Goal: Task Accomplishment & Management: Manage account settings

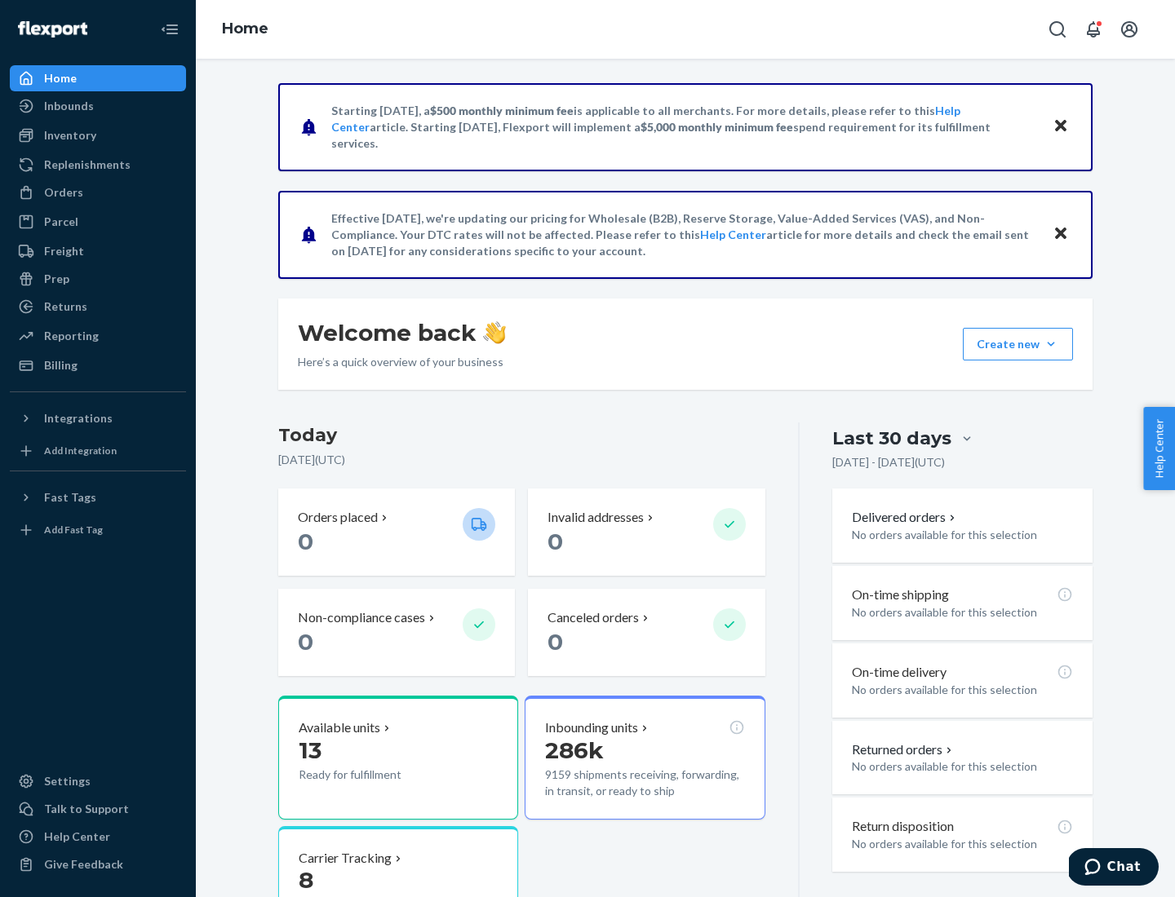
click at [1051, 344] on button "Create new Create new inbound Create new order Create new product" at bounding box center [1018, 344] width 110 height 33
click at [98, 106] on div "Inbounds" at bounding box center [97, 106] width 173 height 23
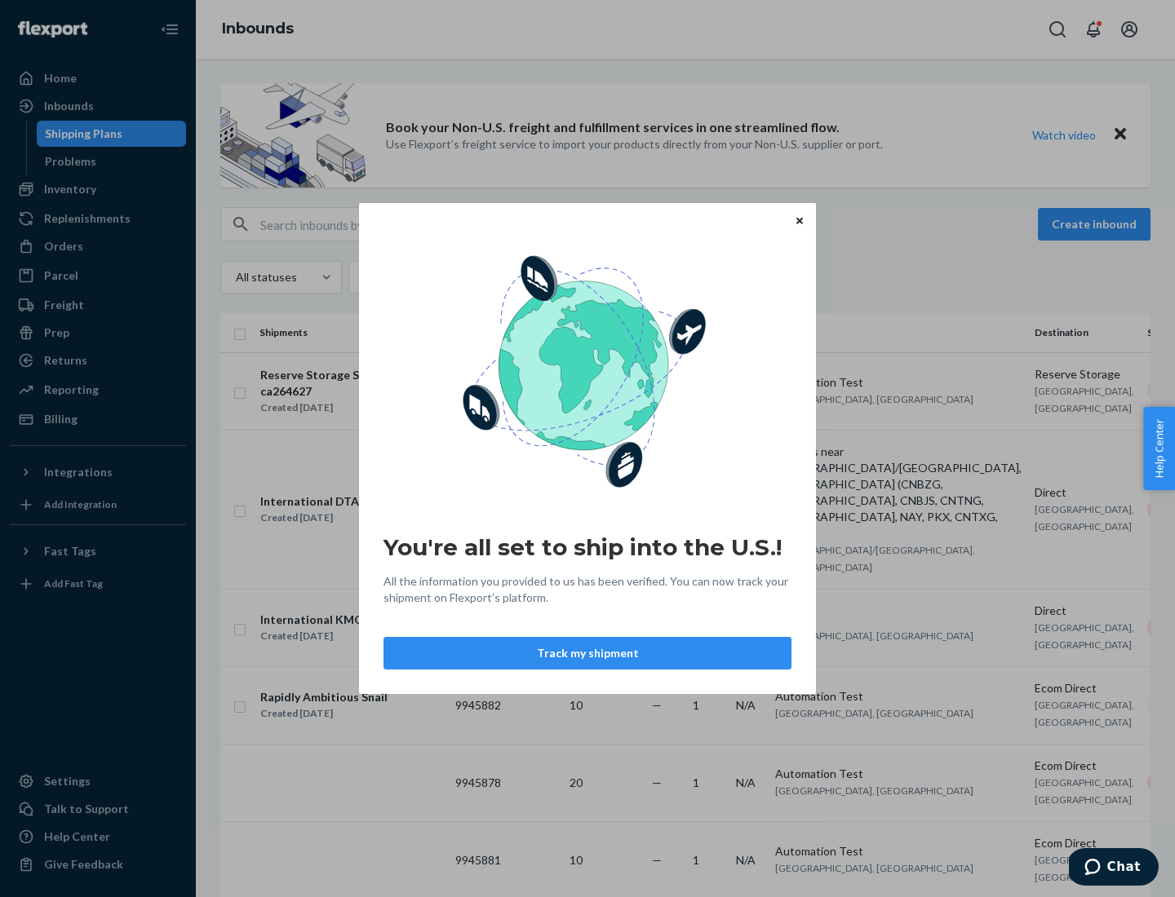
click at [587, 653] on button "Track my shipment" at bounding box center [587, 653] width 408 height 33
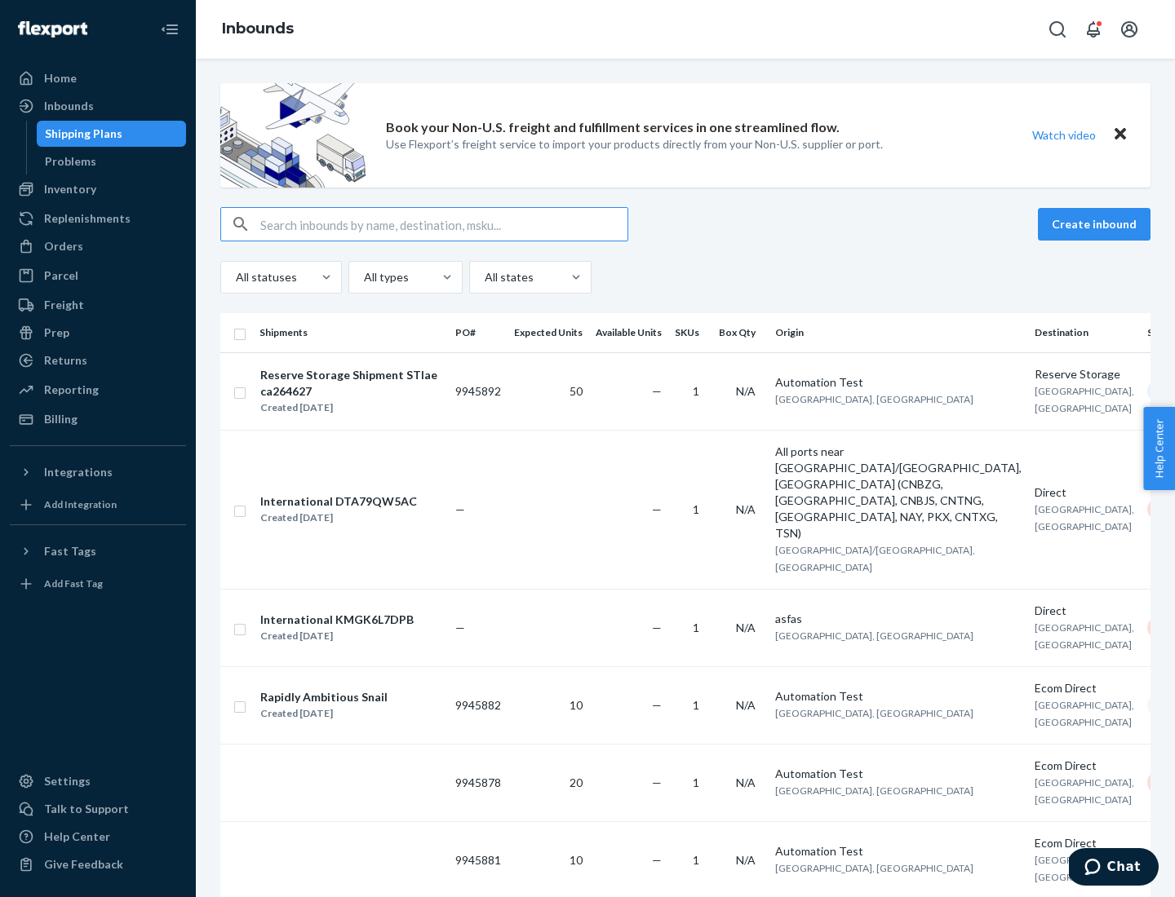
click at [1096, 224] on button "Create inbound" at bounding box center [1094, 224] width 113 height 33
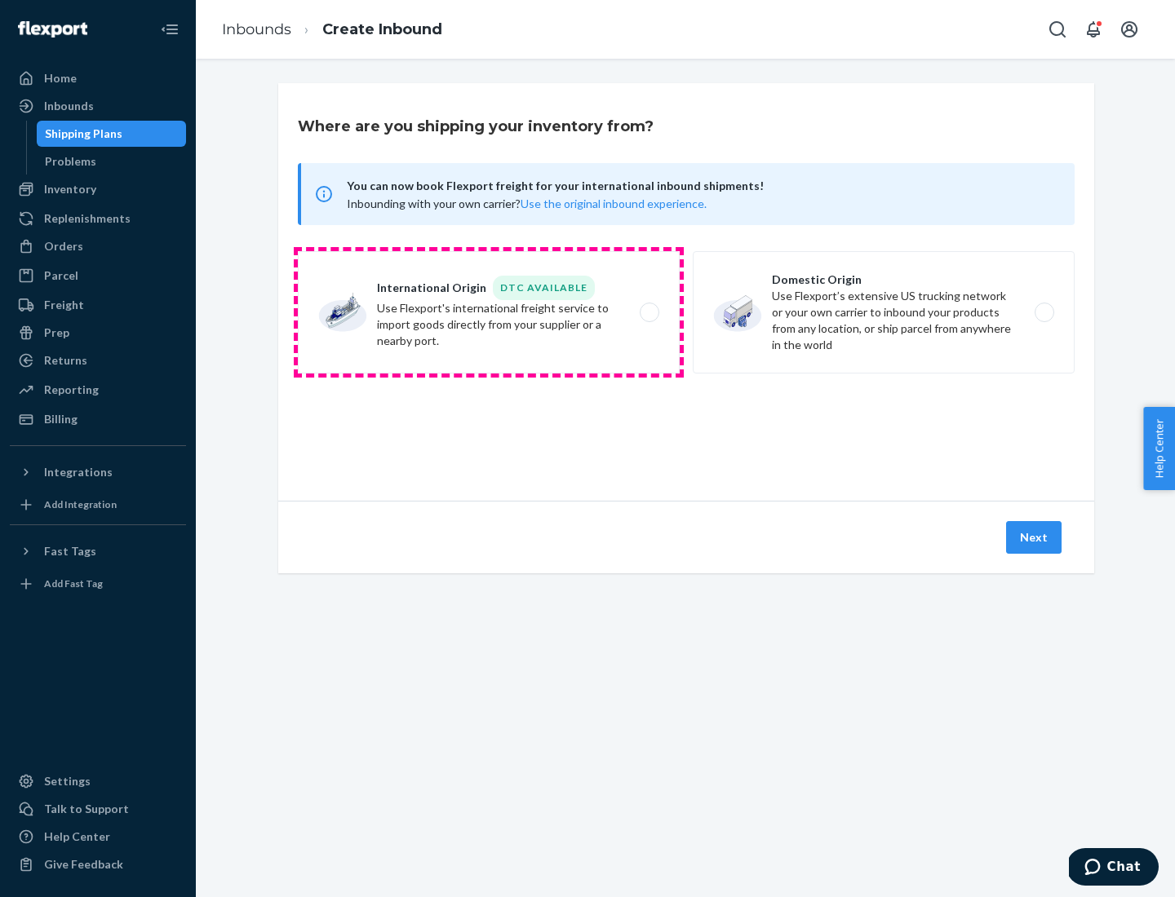
click at [489, 312] on label "International Origin DTC Available Use Flexport's international freight service…" at bounding box center [489, 312] width 382 height 122
click at [649, 312] on input "International Origin DTC Available Use Flexport's international freight service…" at bounding box center [654, 313] width 11 height 11
radio input "true"
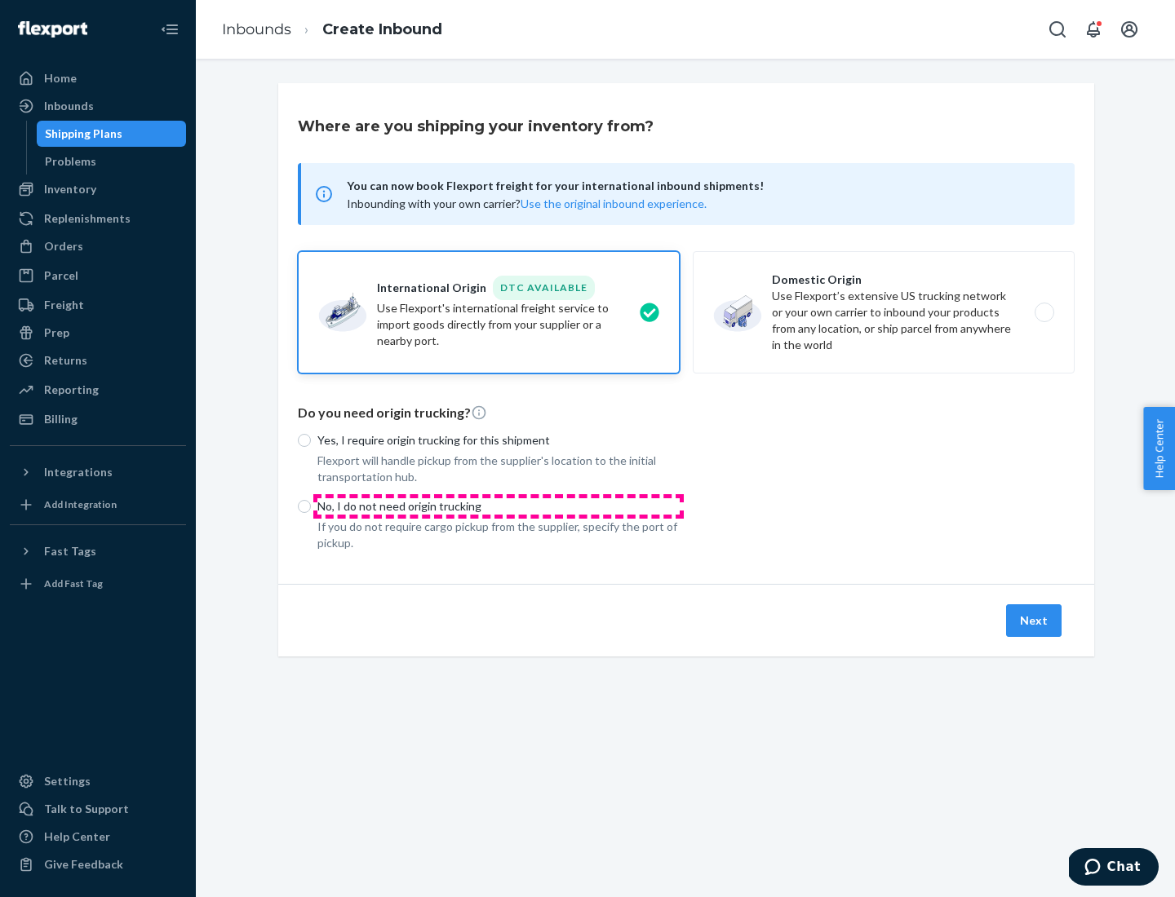
click at [498, 506] on p "No, I do not need origin trucking" at bounding box center [498, 506] width 362 height 16
click at [311, 506] on input "No, I do not need origin trucking" at bounding box center [304, 506] width 13 height 13
radio input "true"
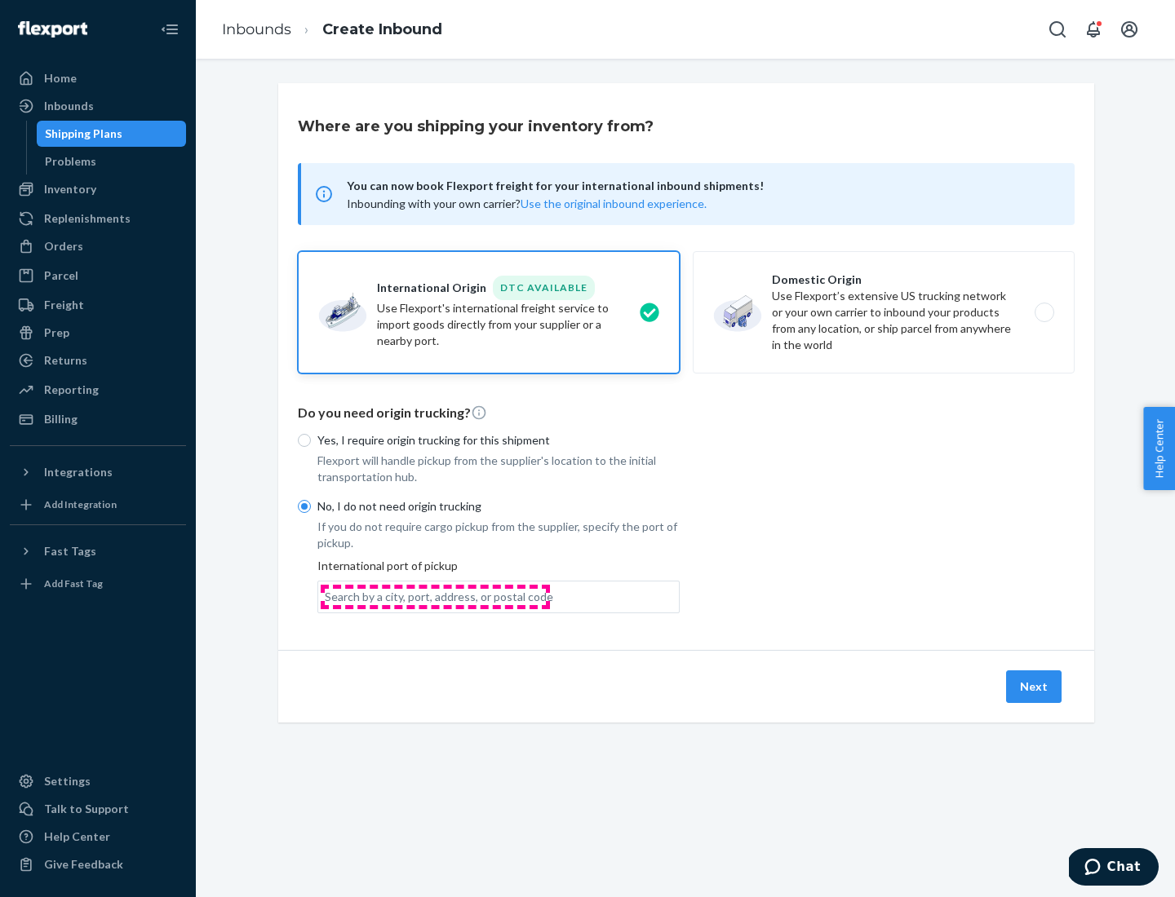
click at [435, 596] on div "Search by a city, port, address, or postal code" at bounding box center [439, 597] width 228 height 16
click at [326, 596] on input "Search by a city, port, address, or postal code" at bounding box center [326, 597] width 2 height 16
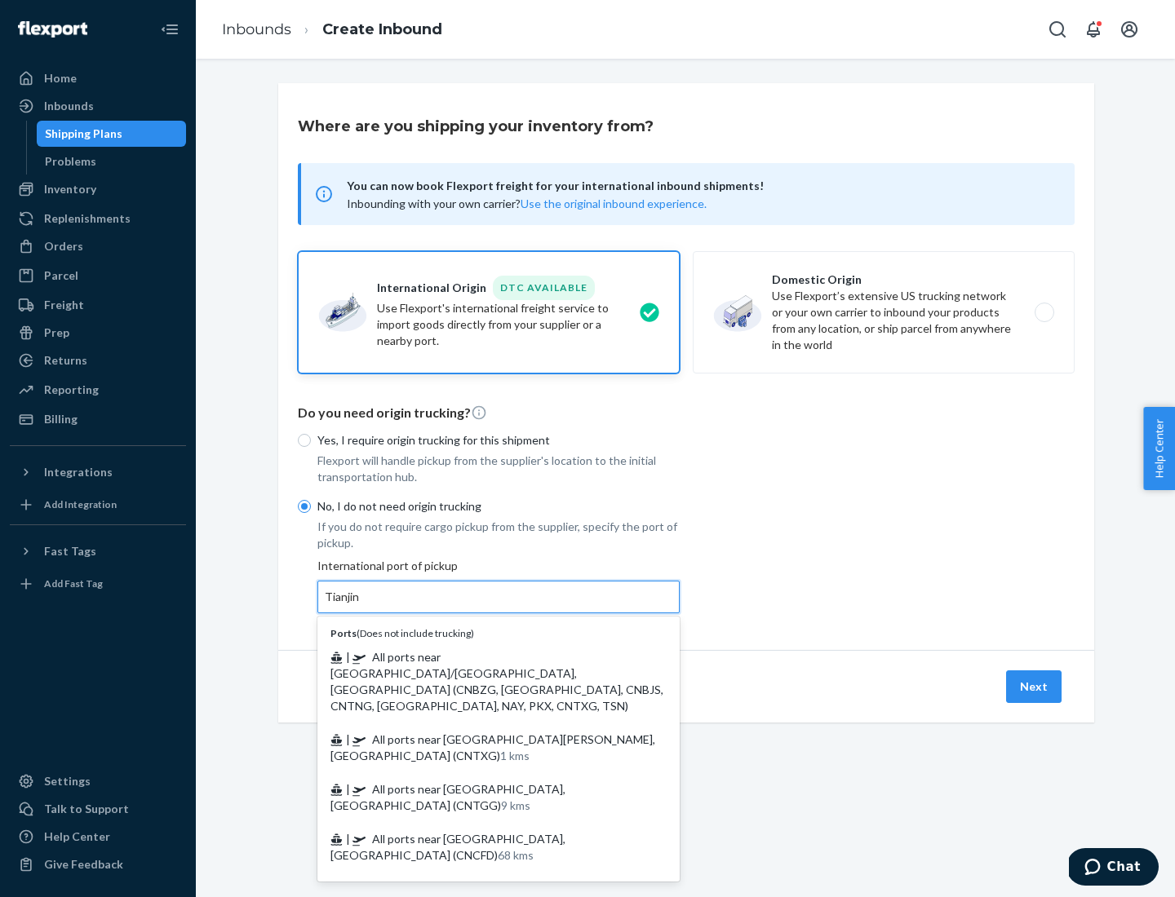
click at [482, 657] on span "| All ports near [GEOGRAPHIC_DATA]/[GEOGRAPHIC_DATA], [GEOGRAPHIC_DATA] (CNBZG,…" at bounding box center [496, 681] width 333 height 63
click at [361, 605] on input "Tianjin" at bounding box center [343, 597] width 36 height 16
type input "All ports near [GEOGRAPHIC_DATA]/[GEOGRAPHIC_DATA], [GEOGRAPHIC_DATA] (CNBZG, […"
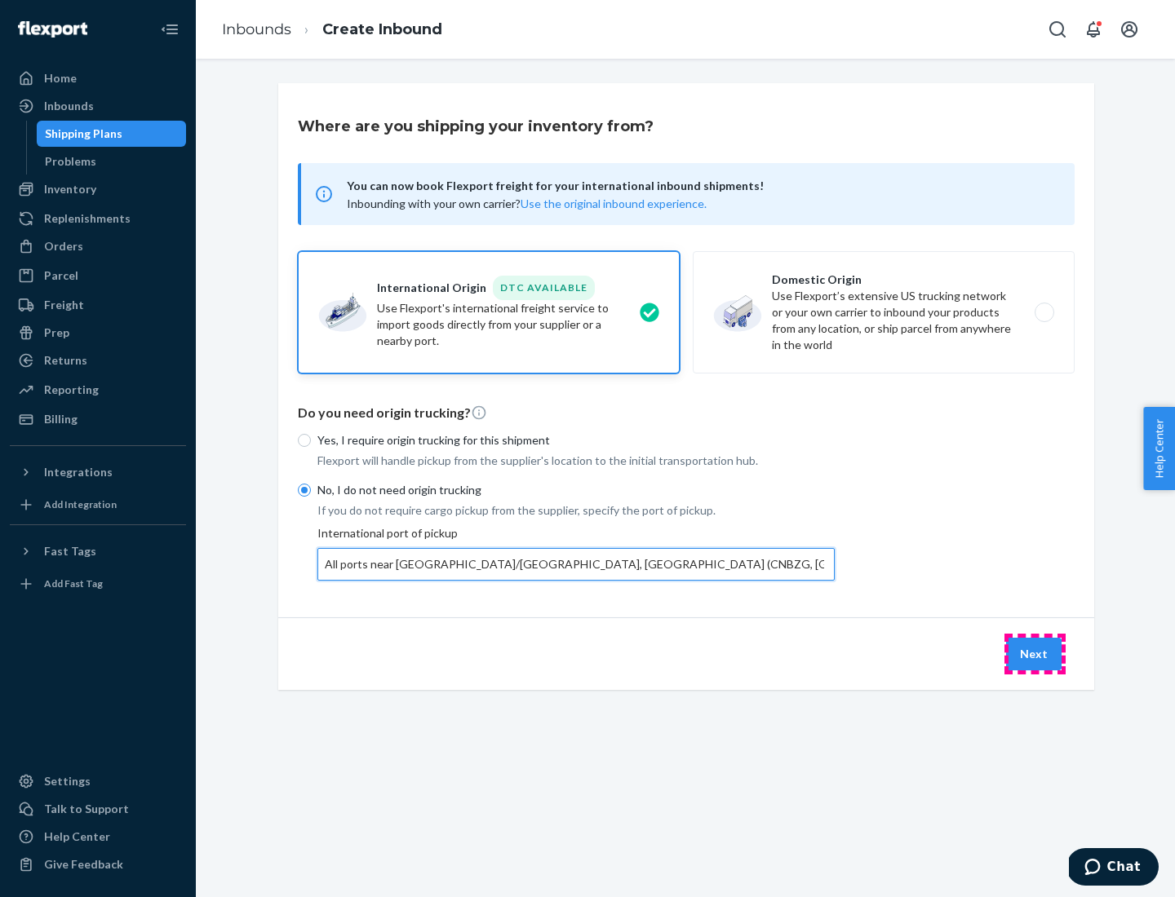
click at [1034, 653] on button "Next" at bounding box center [1033, 654] width 55 height 33
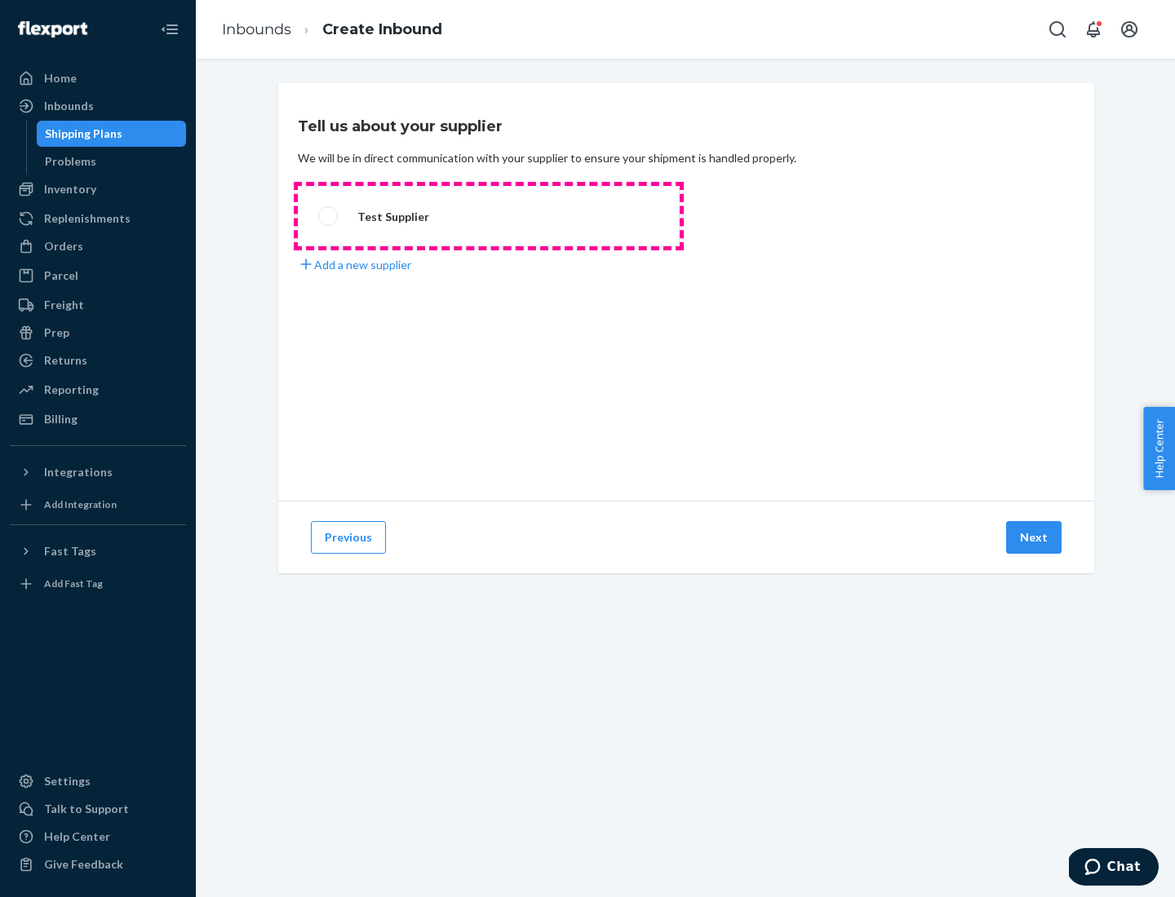
click at [489, 216] on label "Test Supplier" at bounding box center [489, 216] width 382 height 60
click at [329, 216] on input "Test Supplier" at bounding box center [323, 216] width 11 height 11
radio input "true"
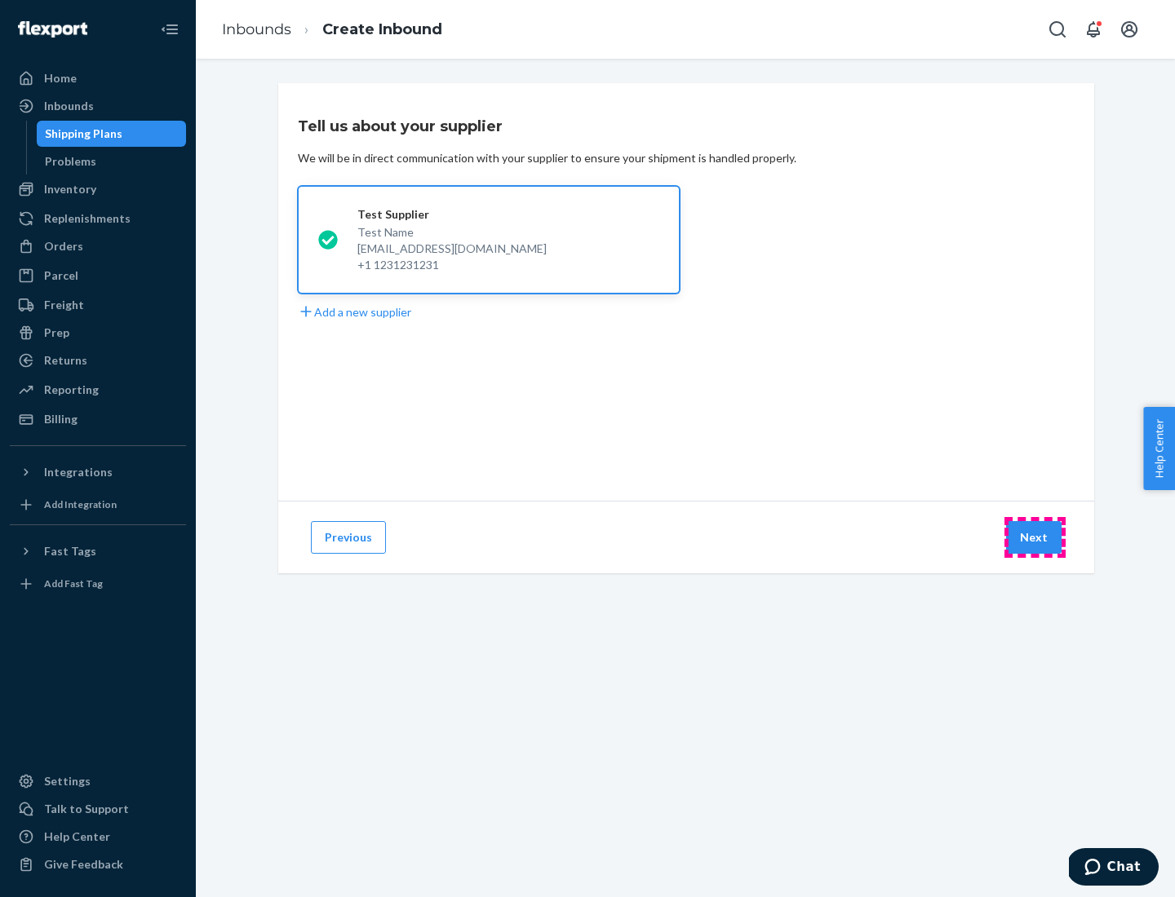
click at [1034, 538] on button "Next" at bounding box center [1033, 537] width 55 height 33
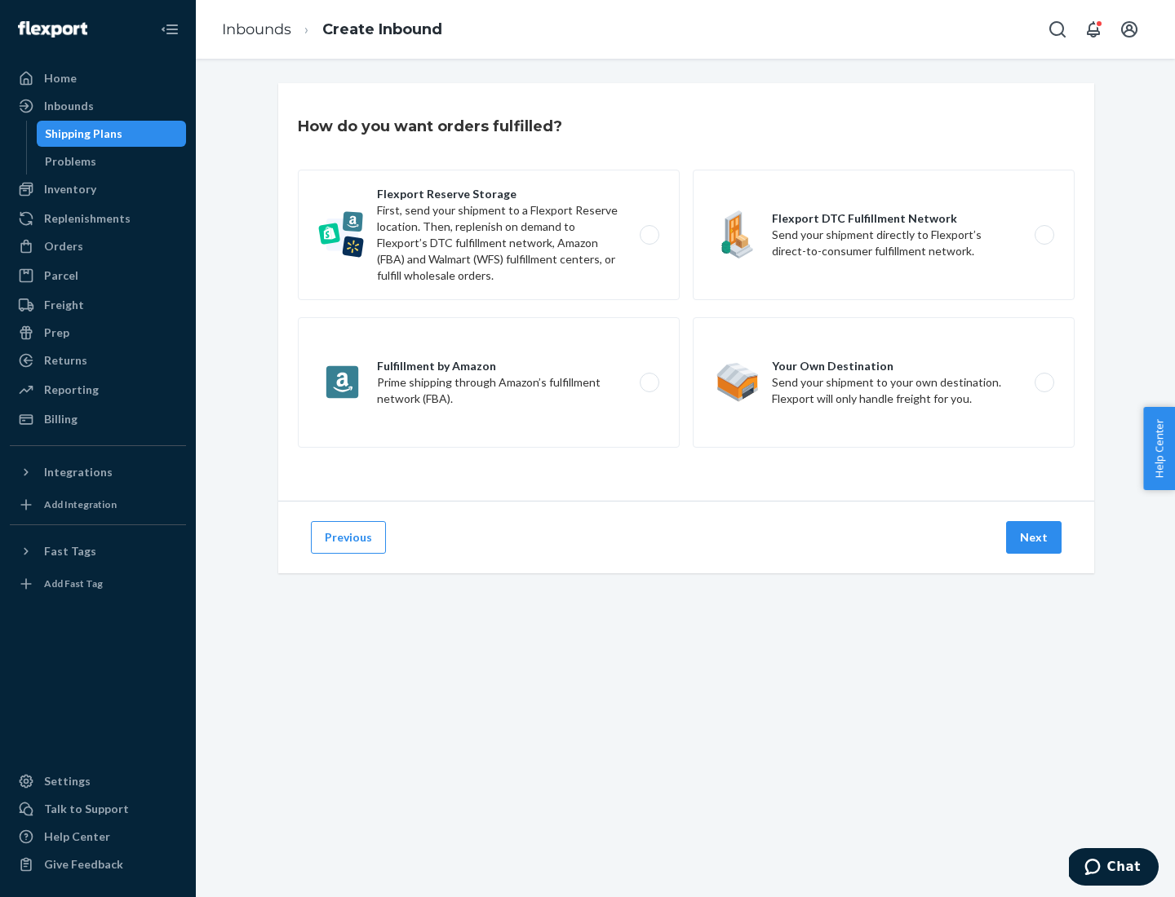
click at [686, 292] on div "Flexport Reserve Storage First, send your shipment to a Flexport Reserve locati…" at bounding box center [686, 311] width 777 height 282
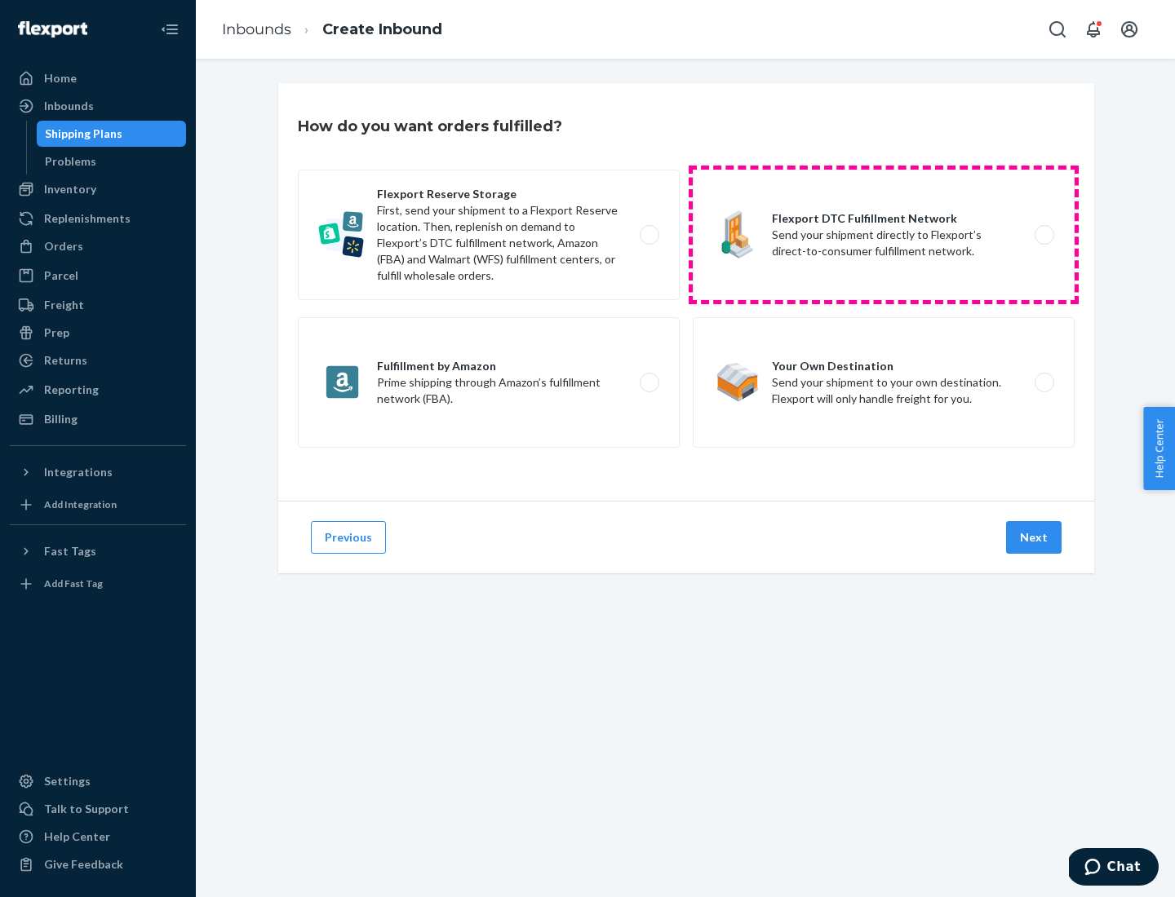
click at [884, 235] on label "Flexport DTC Fulfillment Network Send your shipment directly to Flexport’s dire…" at bounding box center [884, 235] width 382 height 131
click at [1043, 235] on input "Flexport DTC Fulfillment Network Send your shipment directly to Flexport’s dire…" at bounding box center [1048, 235] width 11 height 11
radio input "true"
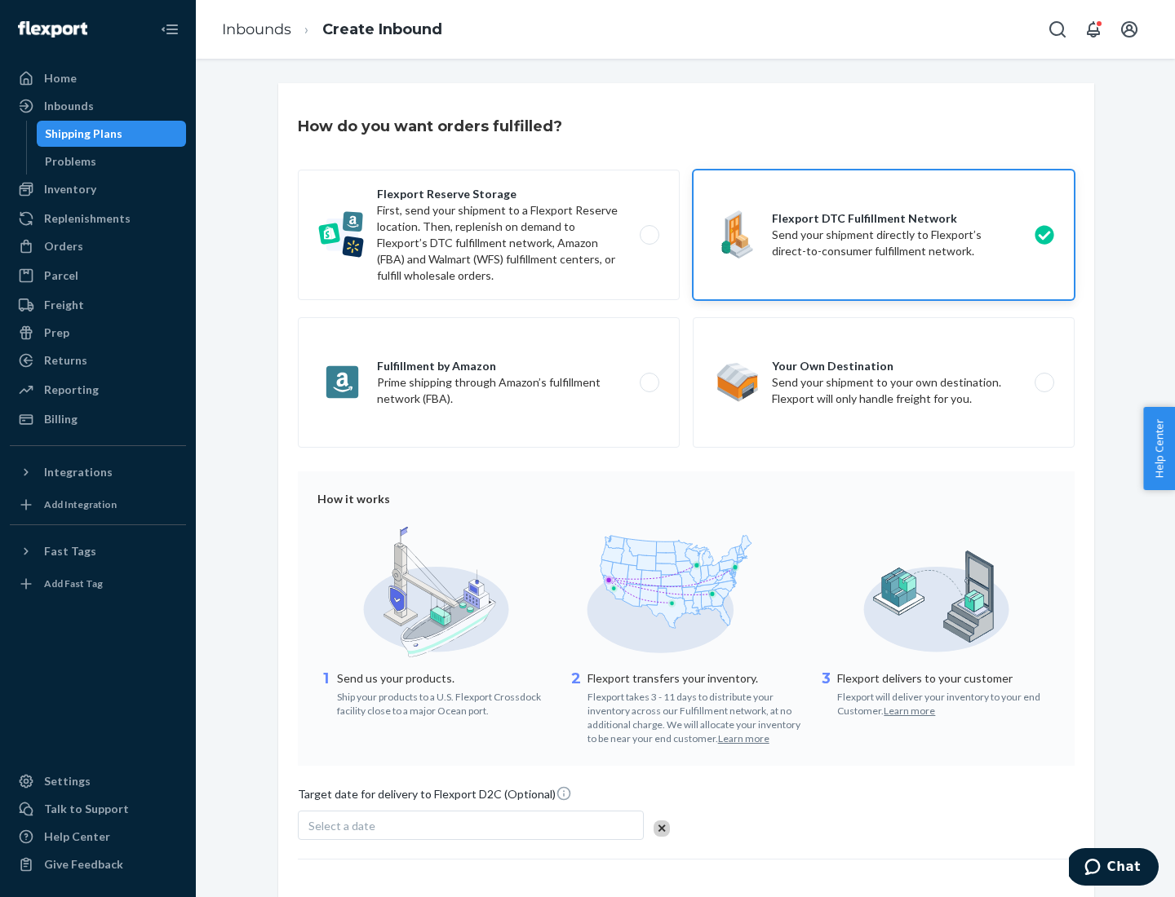
scroll to position [120, 0]
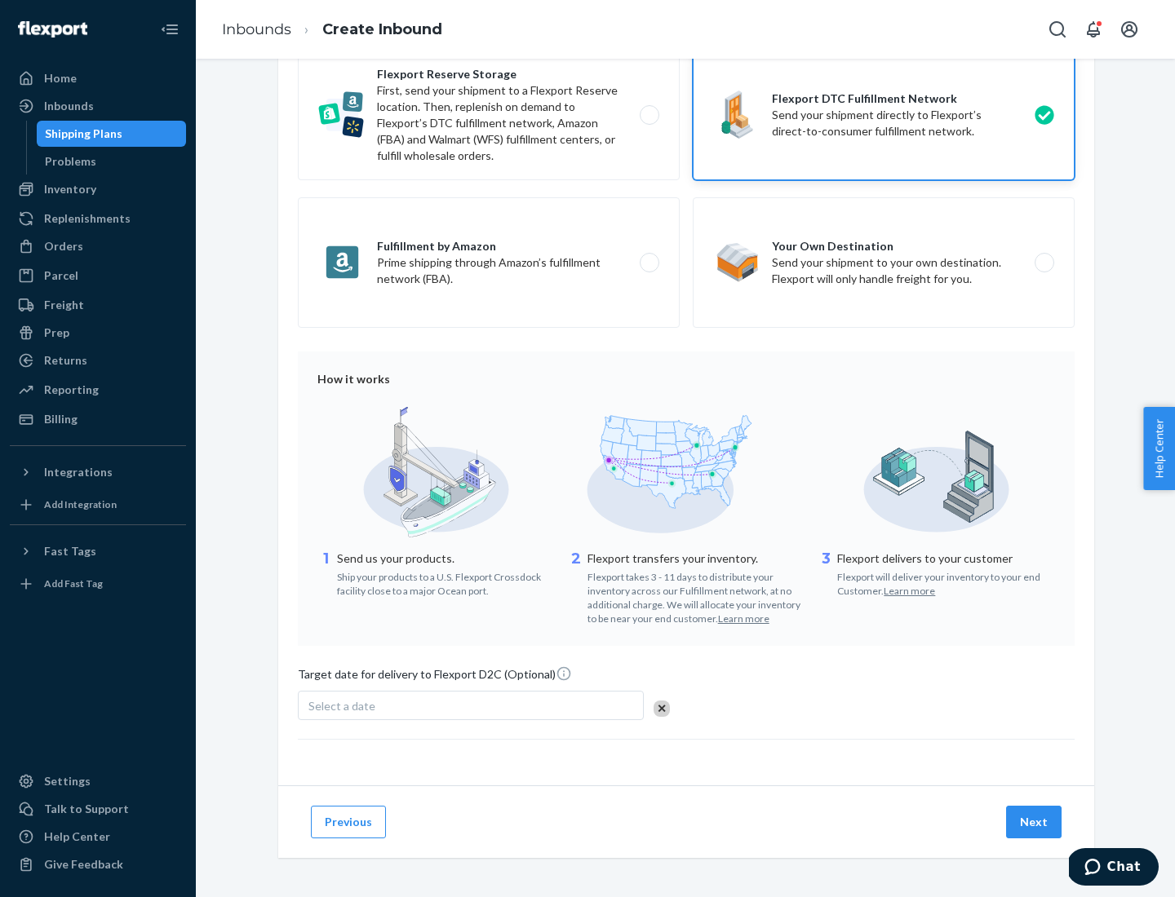
click at [1034, 822] on button "Next" at bounding box center [1033, 822] width 55 height 33
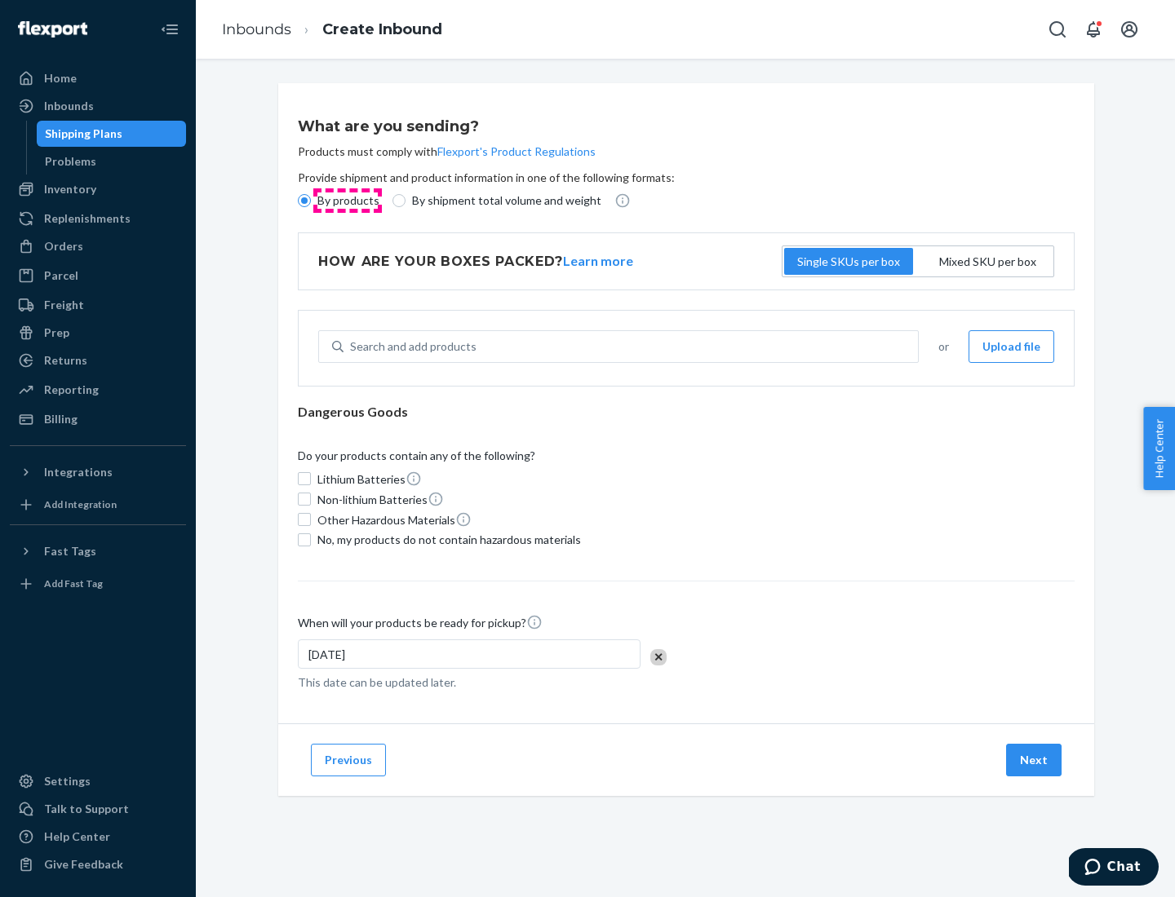
click at [347, 201] on p "By products" at bounding box center [348, 201] width 62 height 16
click at [311, 201] on input "By products" at bounding box center [304, 200] width 13 height 13
click at [410, 347] on div "Search and add products" at bounding box center [413, 347] width 126 height 16
click at [352, 347] on input "Search and add products" at bounding box center [351, 347] width 2 height 16
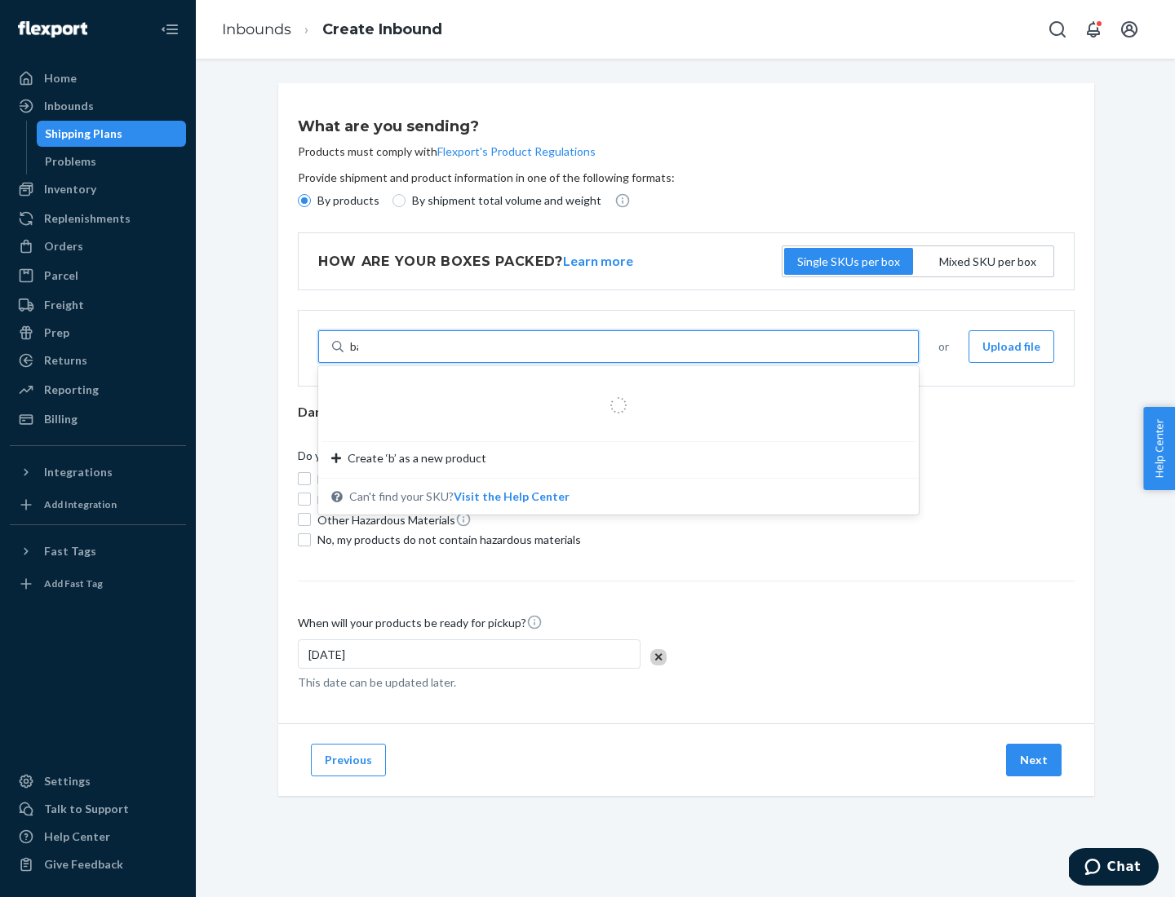
type input "basic"
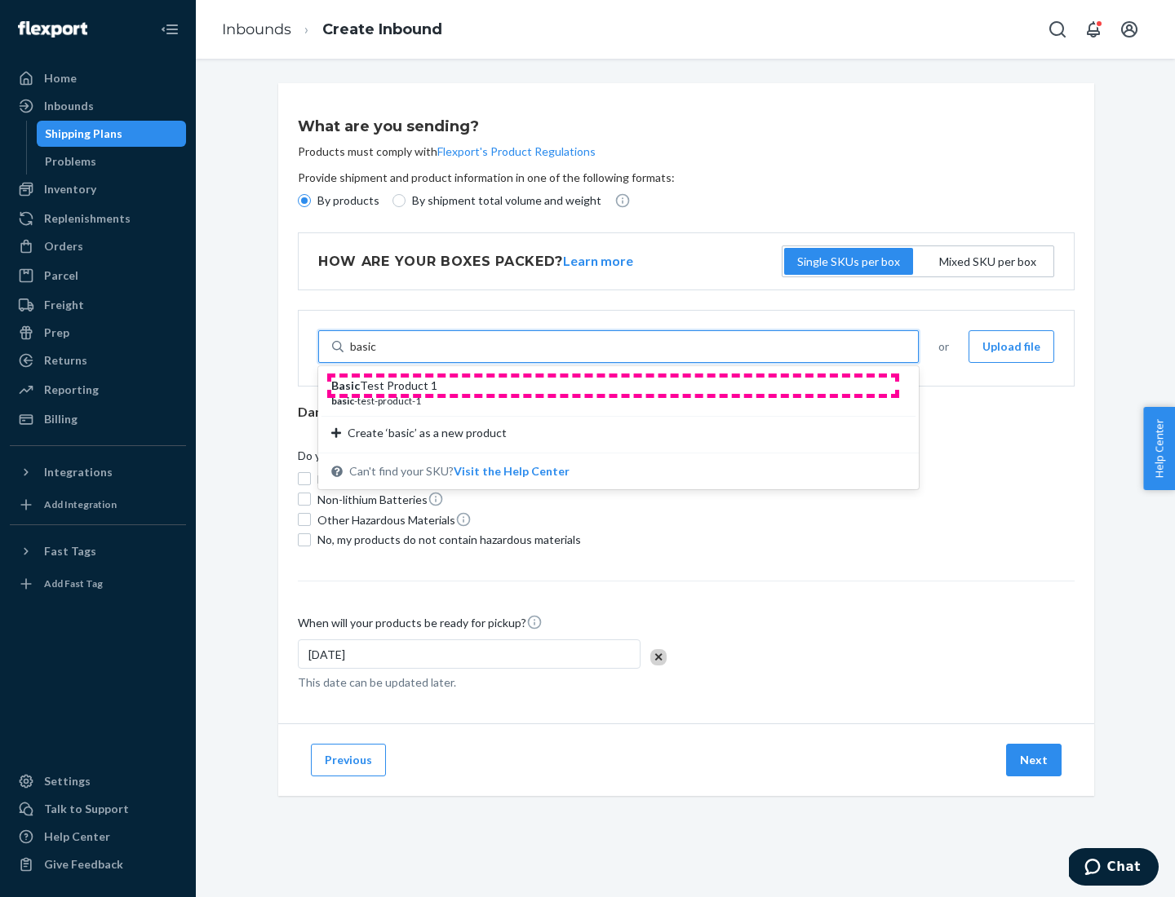
click at [613, 386] on div "Basic Test Product 1" at bounding box center [611, 386] width 561 height 16
click at [377, 355] on input "basic" at bounding box center [363, 347] width 27 height 16
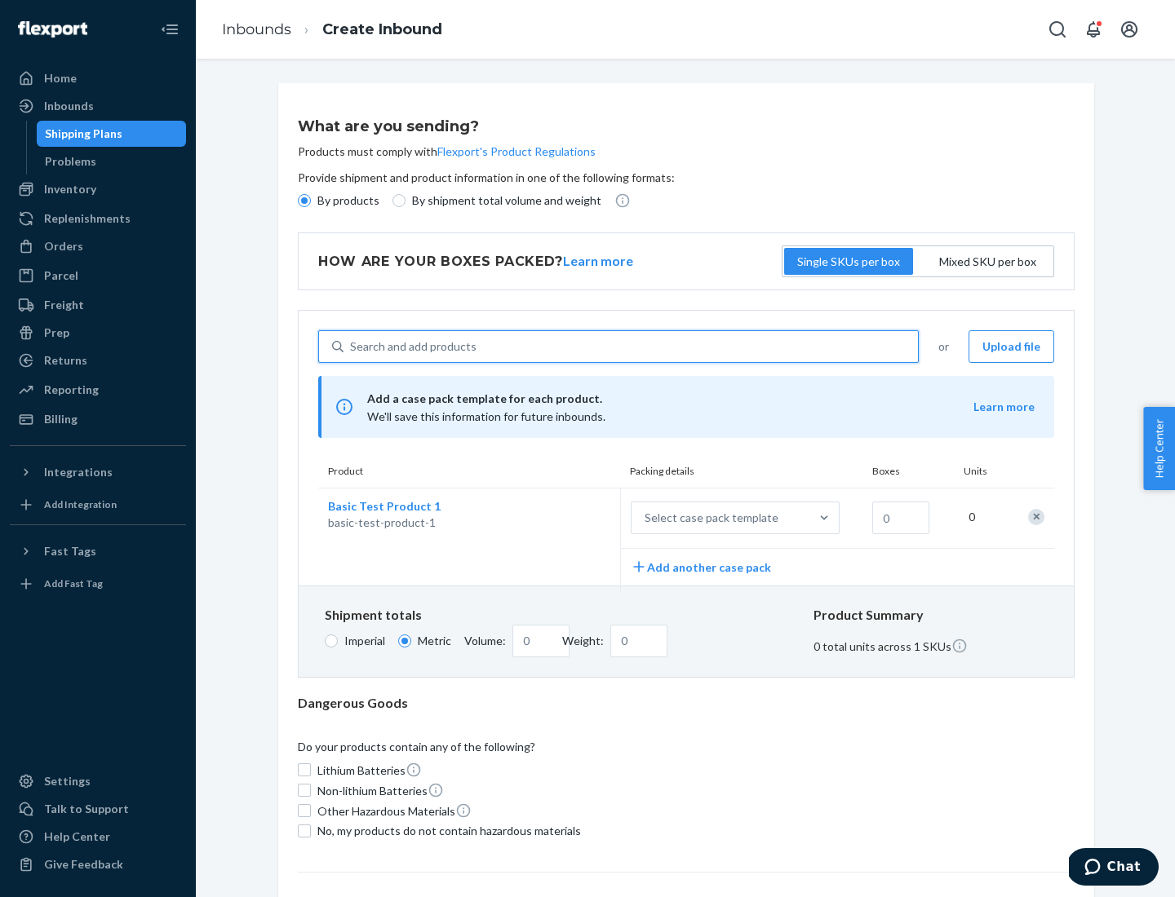
scroll to position [40, 0]
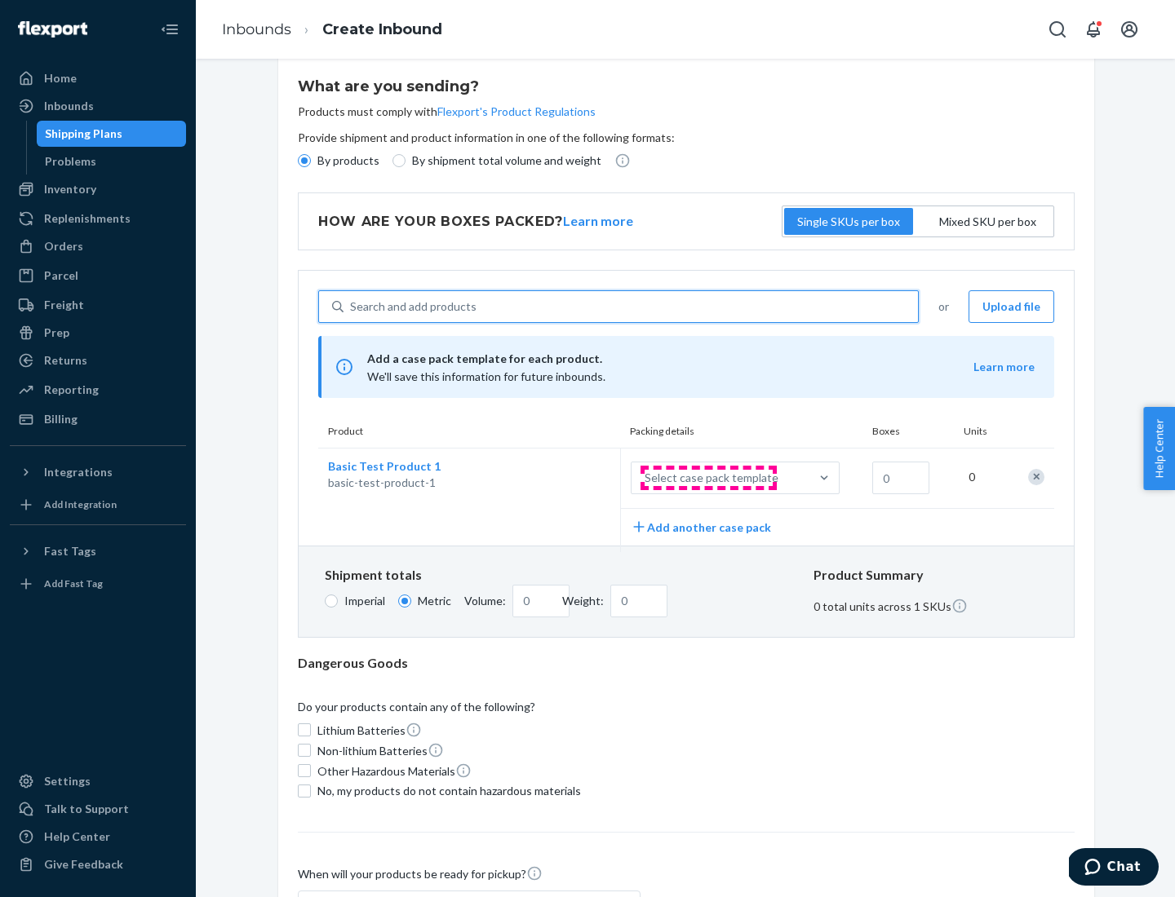
click at [708, 478] on div "Select case pack template" at bounding box center [711, 478] width 134 height 16
click at [564, 478] on input "Select case pack template" at bounding box center [564, 478] width 0 height 0
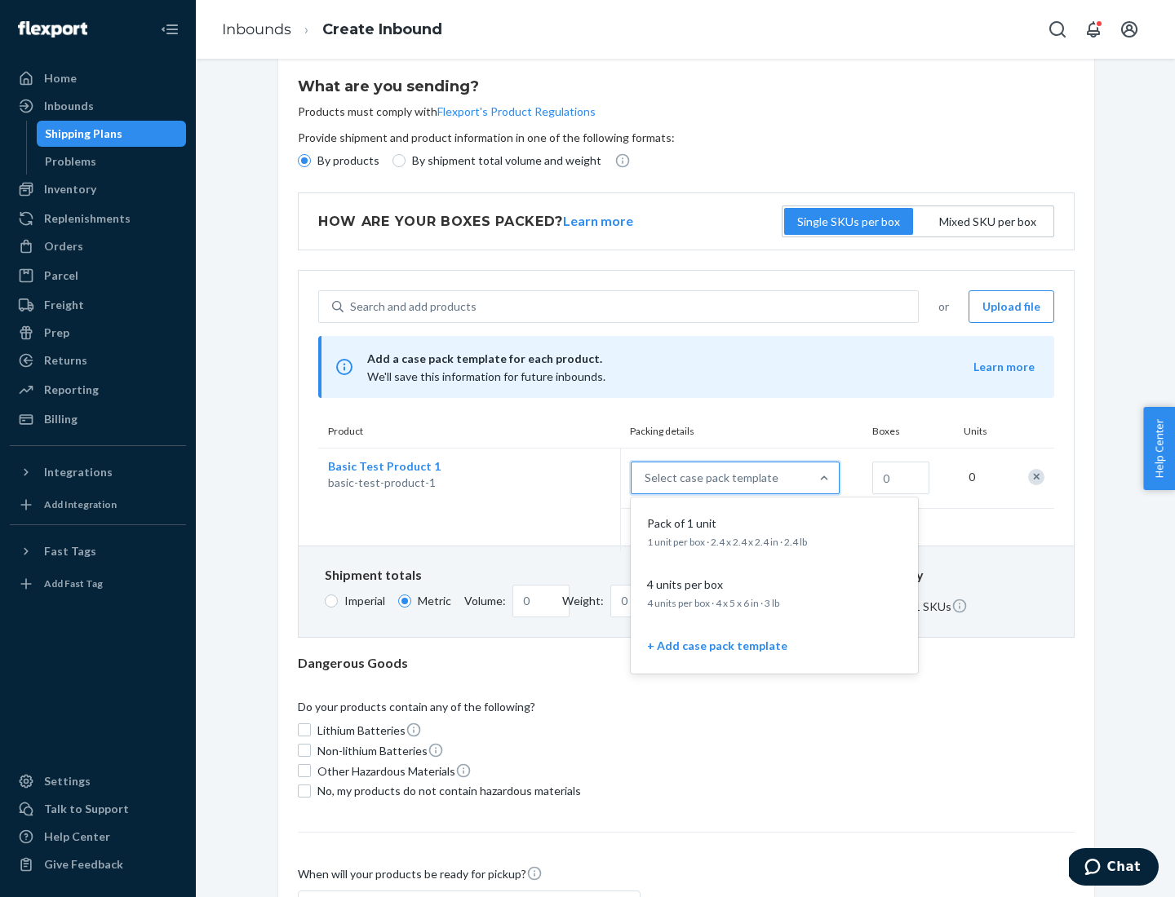
scroll to position [94, 0]
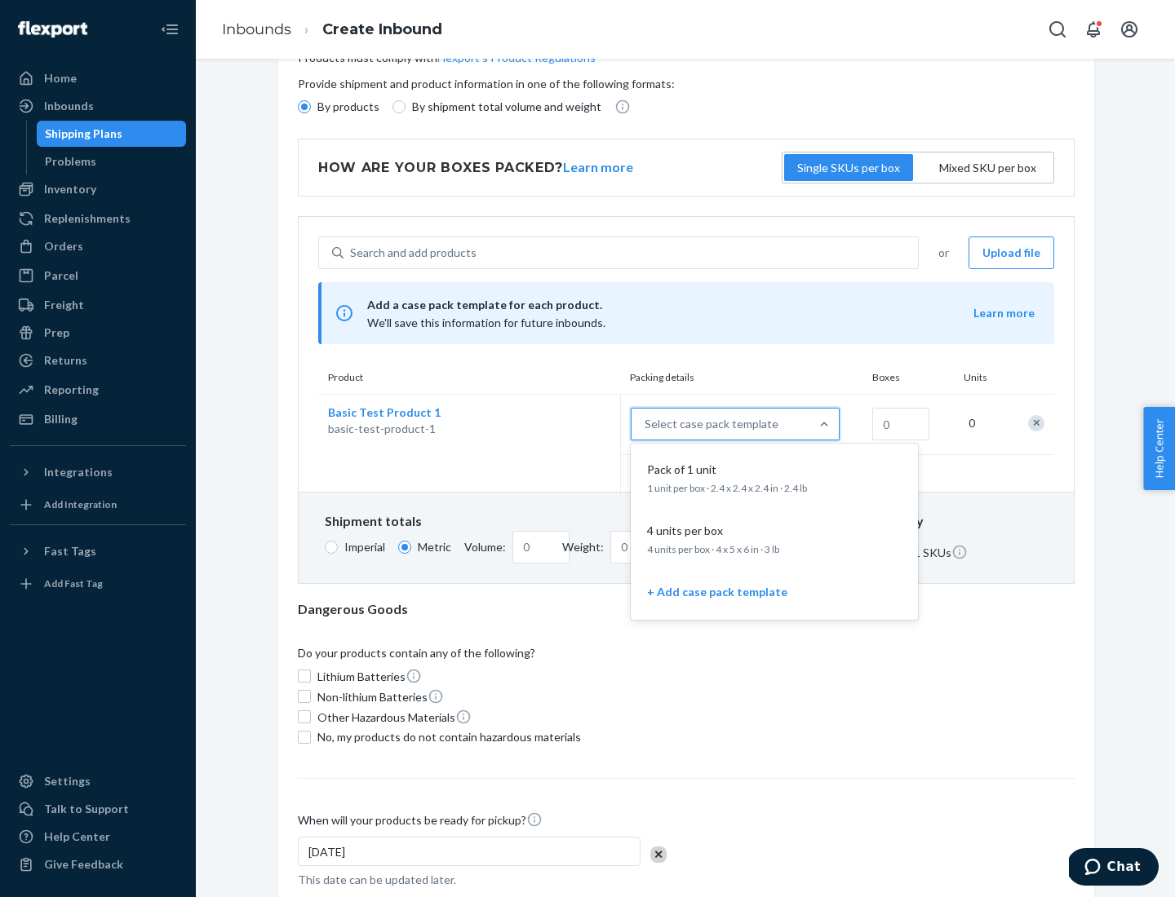
click at [774, 477] on div "Pack of 1 unit" at bounding box center [770, 470] width 261 height 16
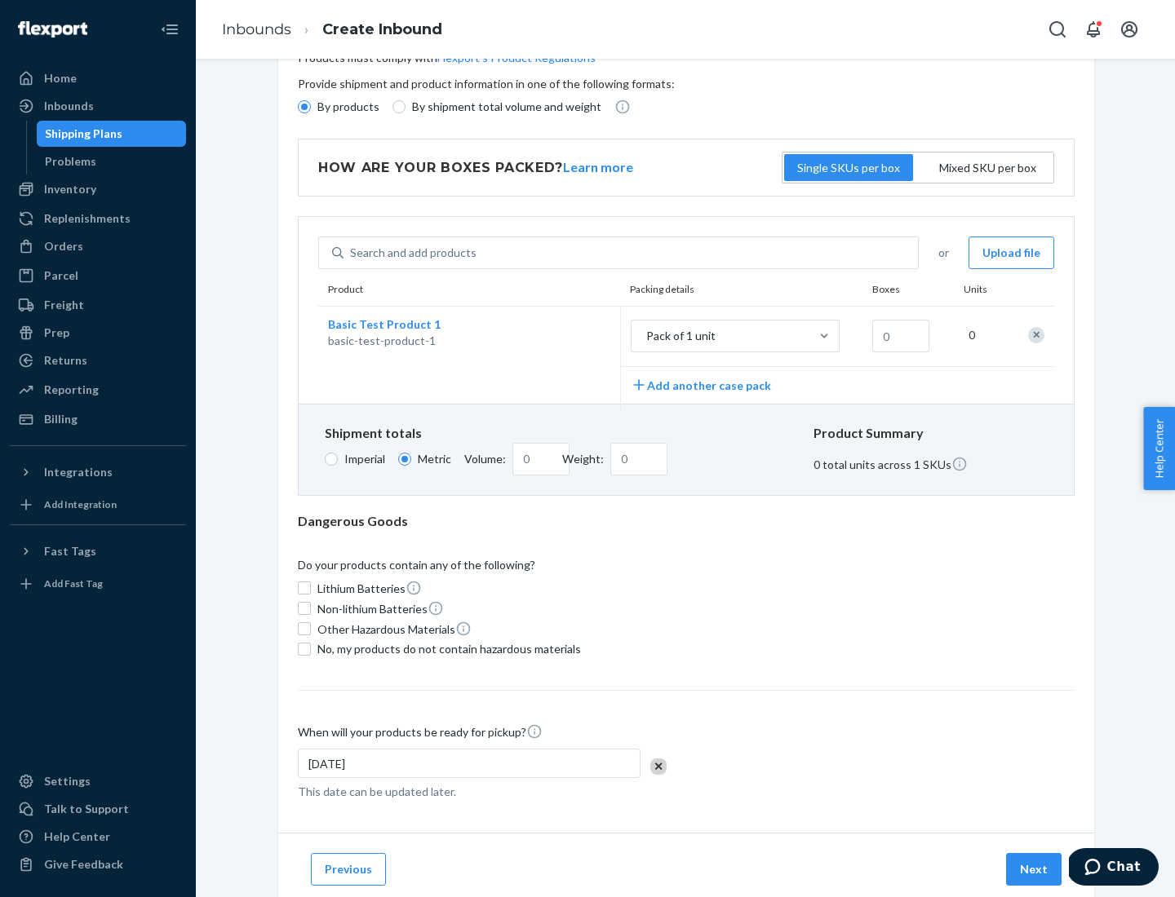
scroll to position [0, 0]
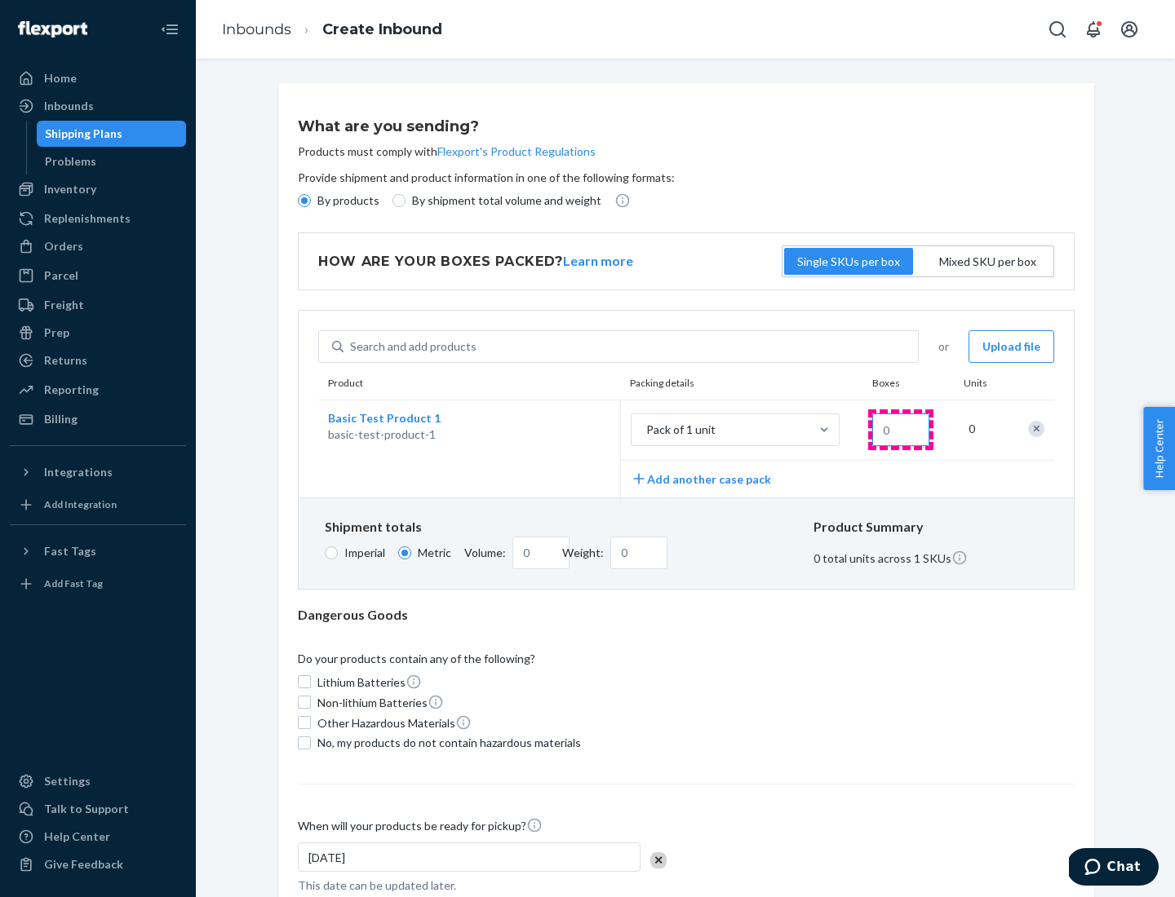
type input "1.09"
type input "1"
type input "10.89"
type input "10"
type input "0.02"
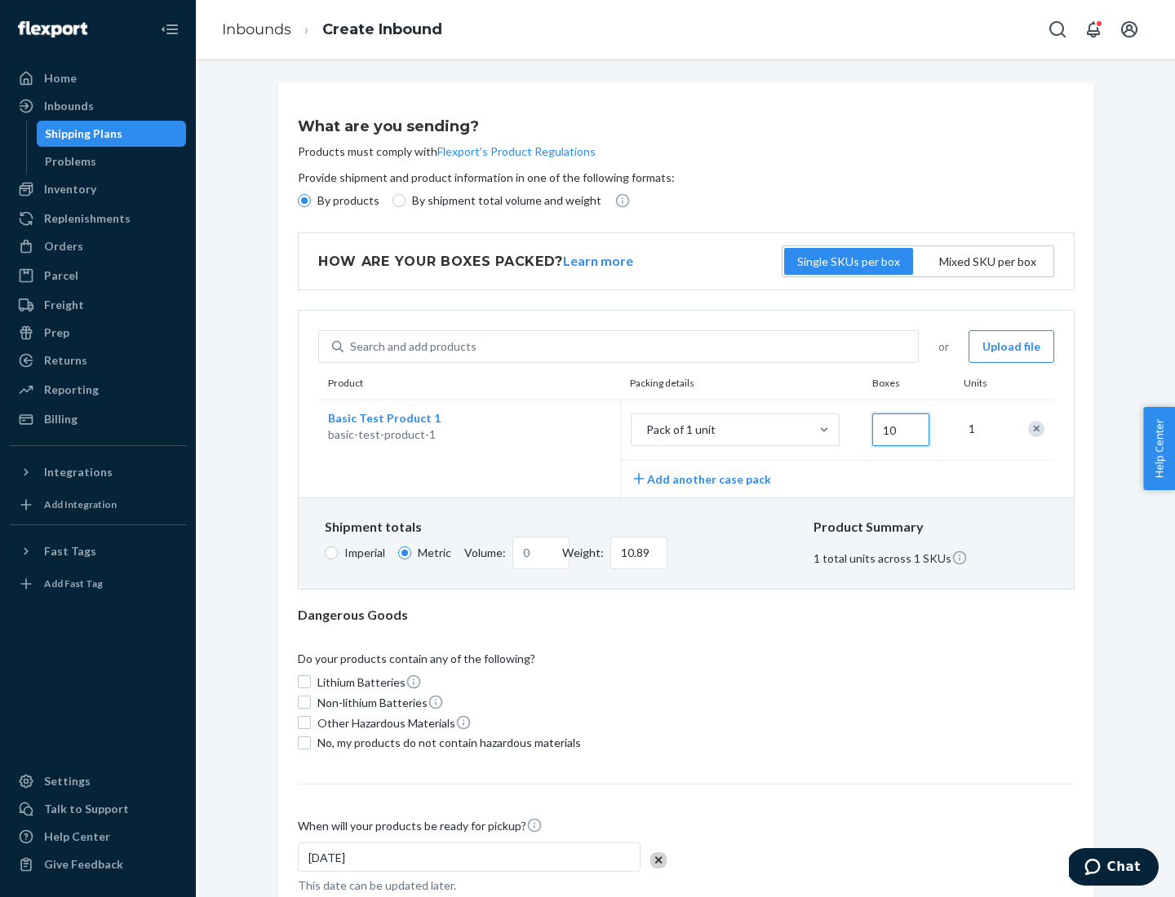
type input "108.86"
type input "100"
type input "0.23"
type input "1088.62"
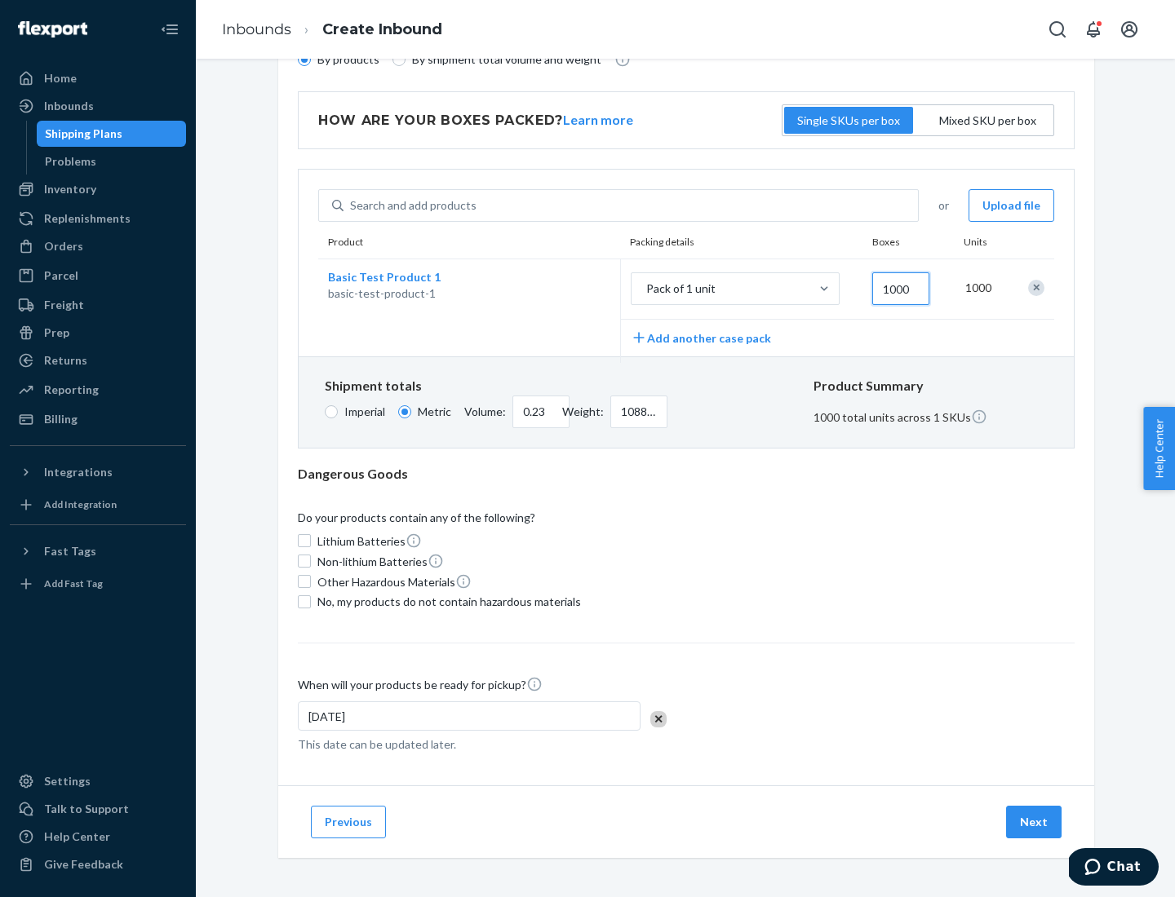
type input "1000"
click at [446, 601] on span "No, my products do not contain hazardous materials" at bounding box center [449, 602] width 264 height 16
click at [311, 601] on input "No, my products do not contain hazardous materials" at bounding box center [304, 602] width 13 height 13
checkbox input "true"
click at [1034, 822] on button "Next" at bounding box center [1033, 822] width 55 height 33
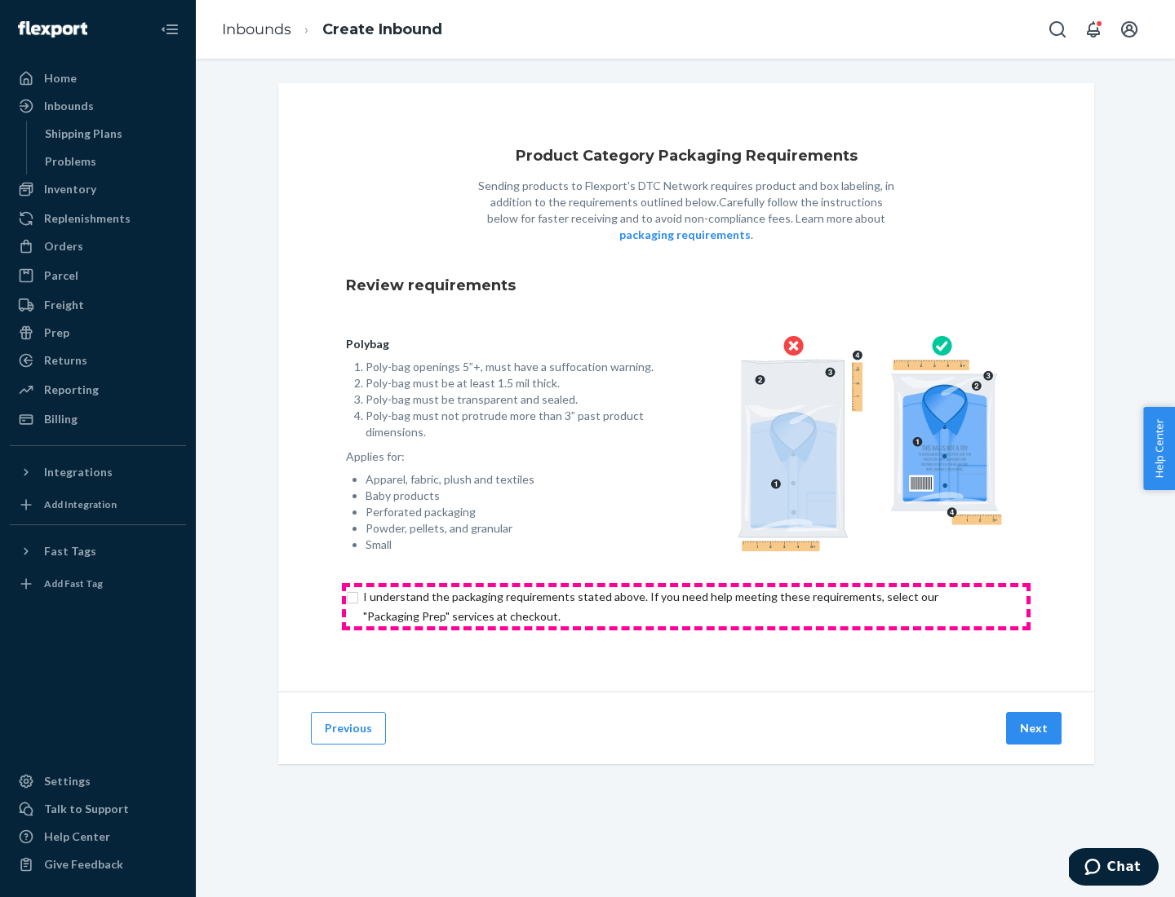
click at [686, 606] on input "checkbox" at bounding box center [686, 606] width 680 height 39
checkbox input "true"
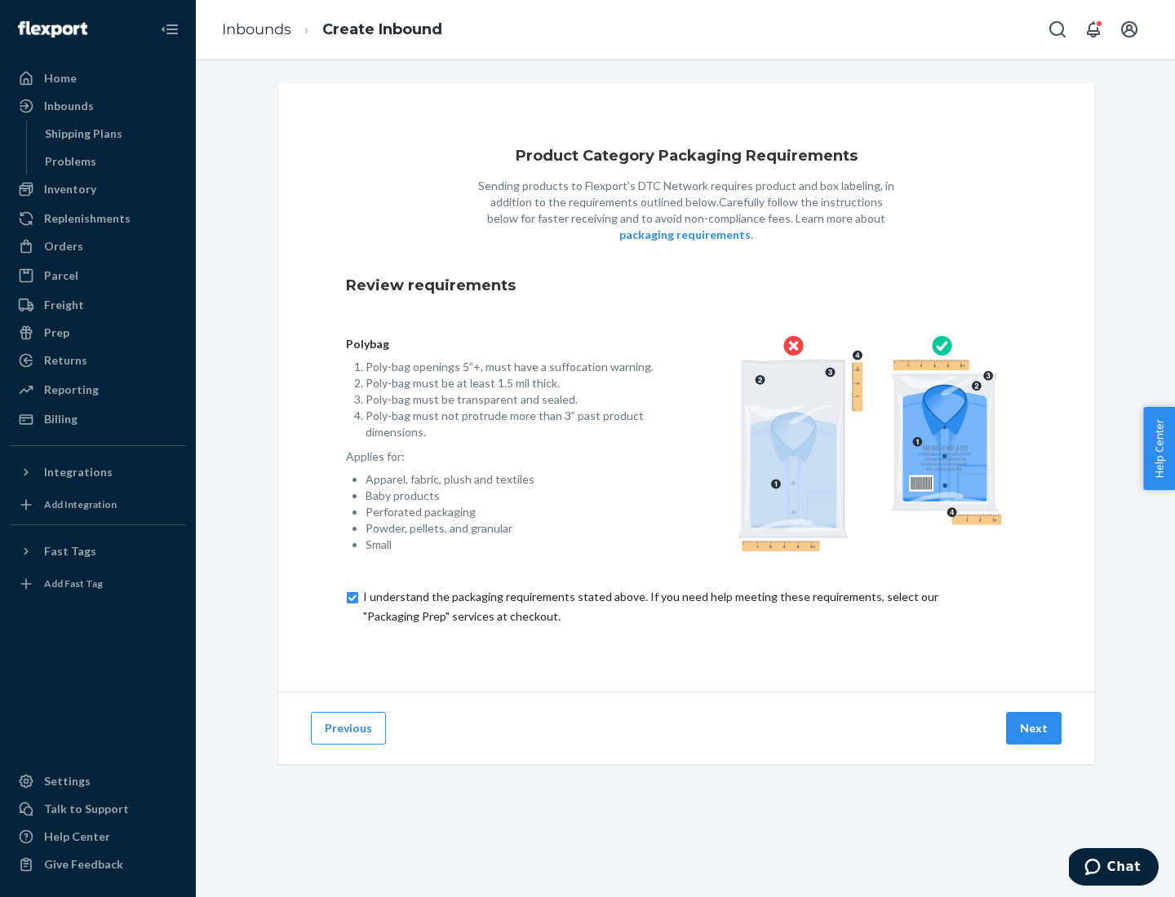
click at [1034, 728] on button "Next" at bounding box center [1033, 728] width 55 height 33
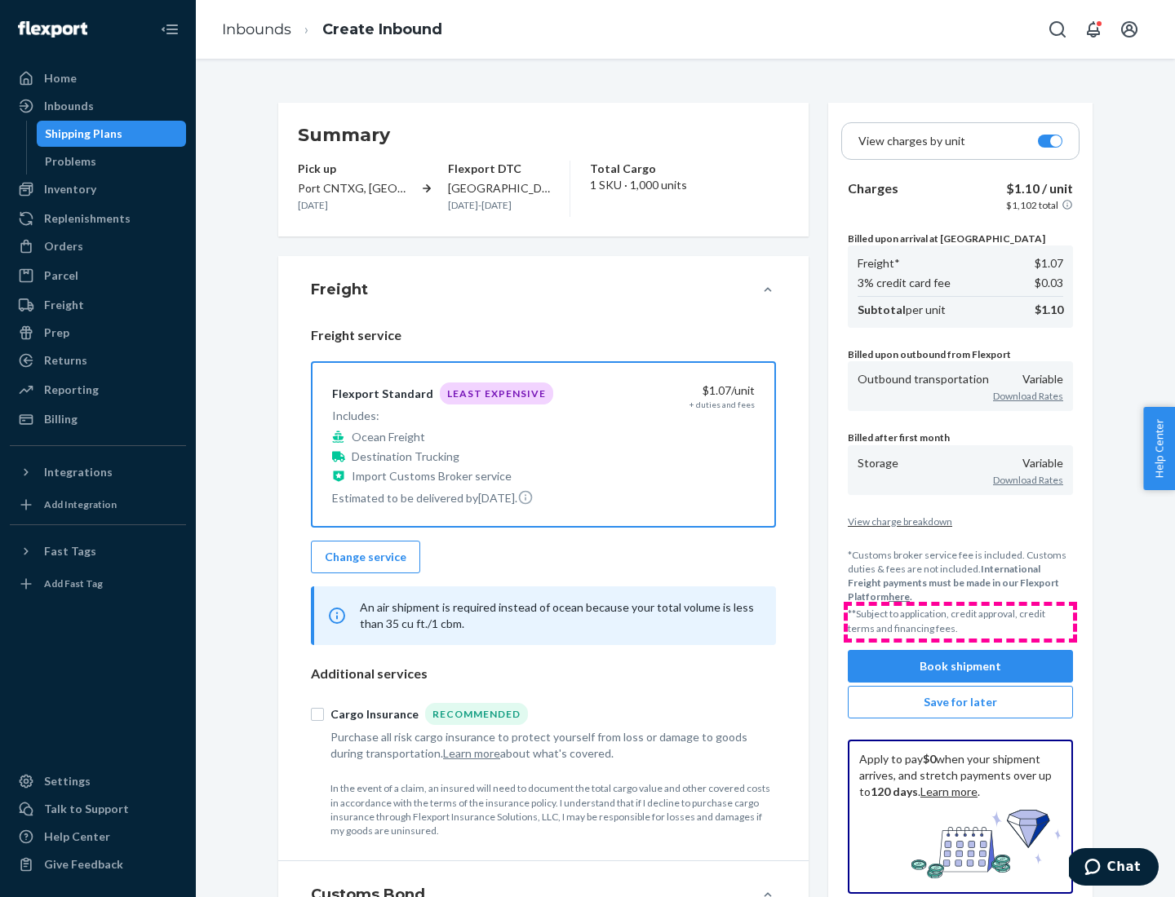
scroll to position [188, 0]
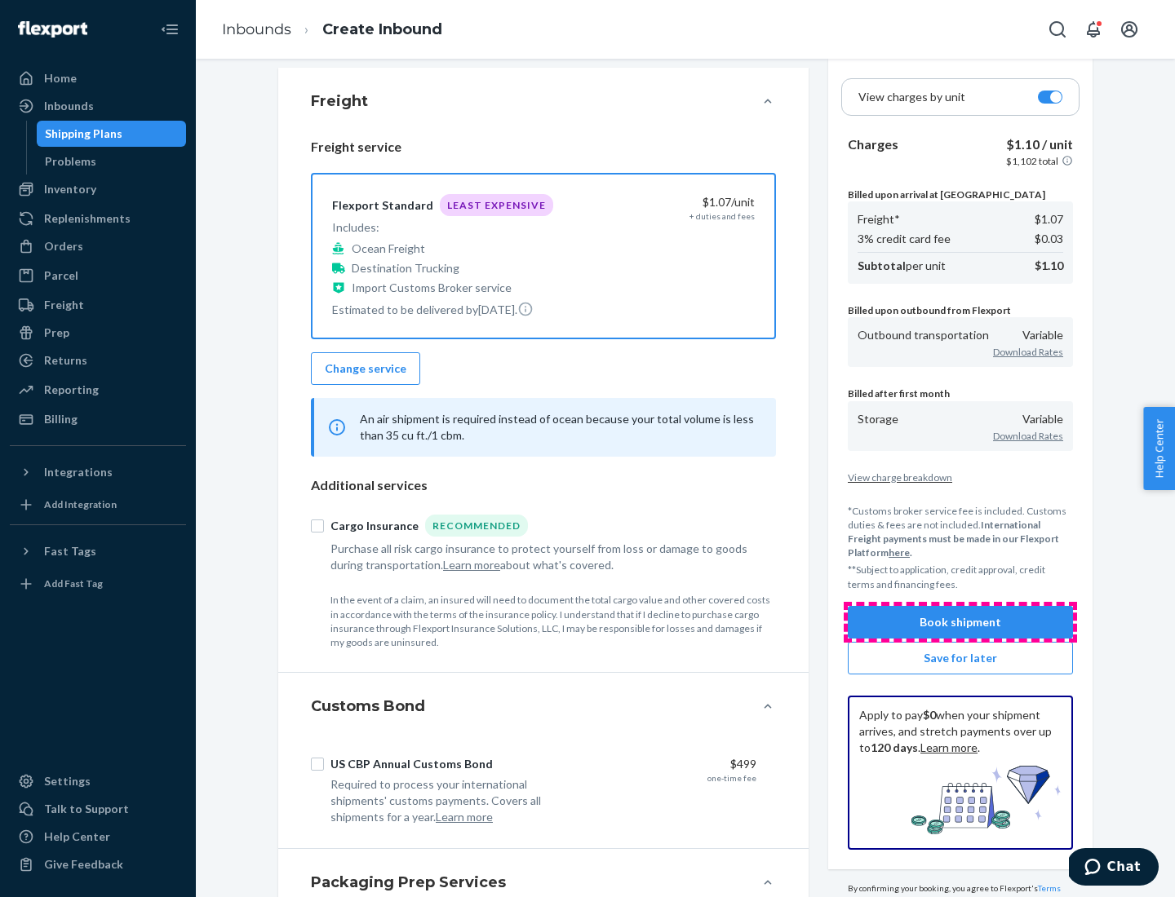
click at [960, 622] on button "Book shipment" at bounding box center [960, 622] width 225 height 33
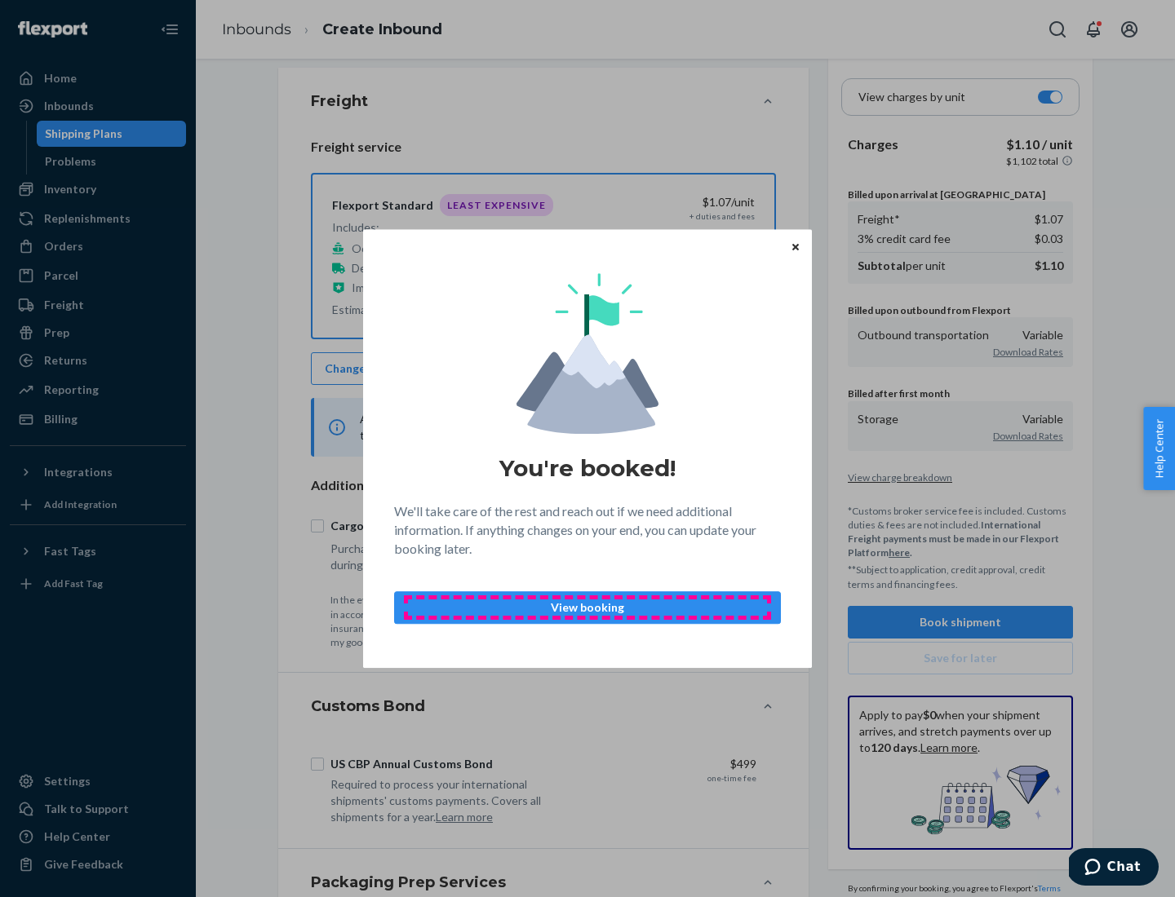
click at [587, 607] on p "View booking" at bounding box center [587, 608] width 359 height 16
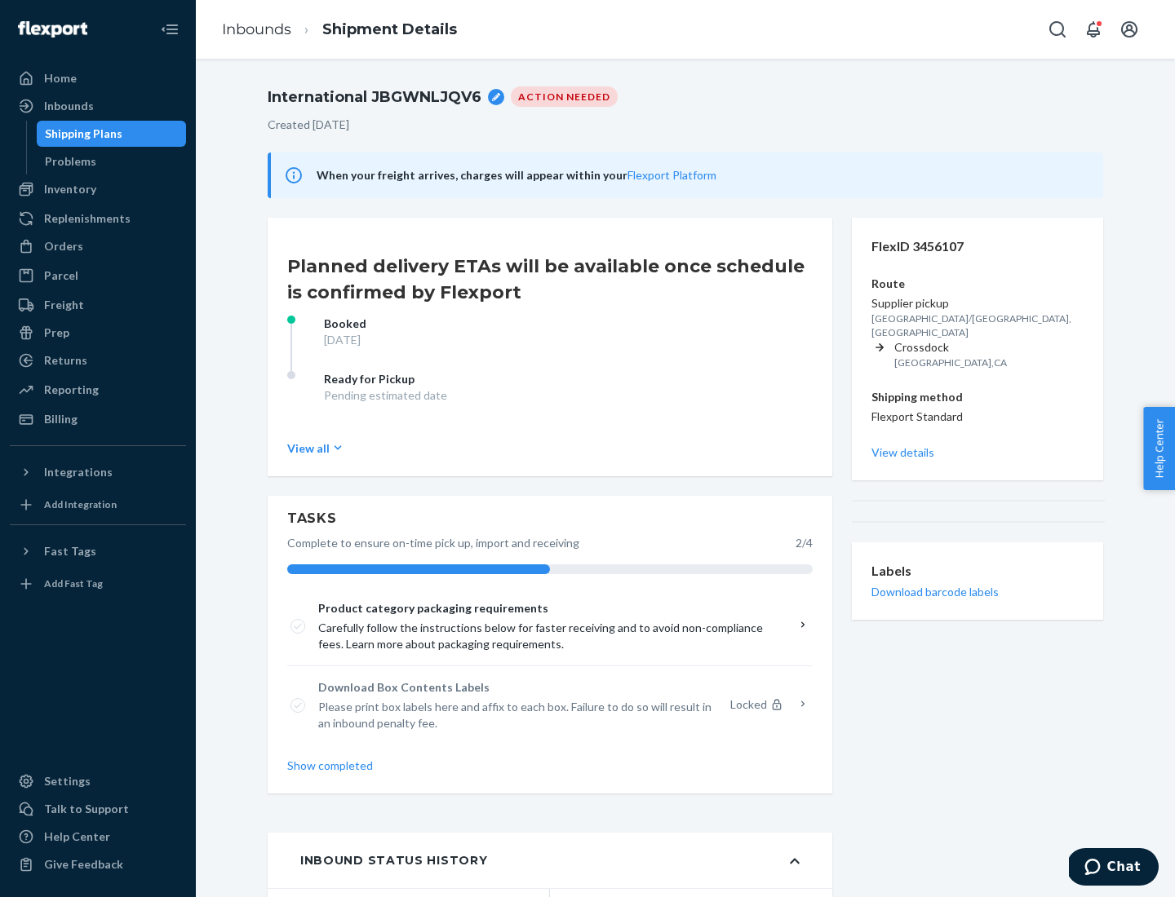
scroll to position [131, 0]
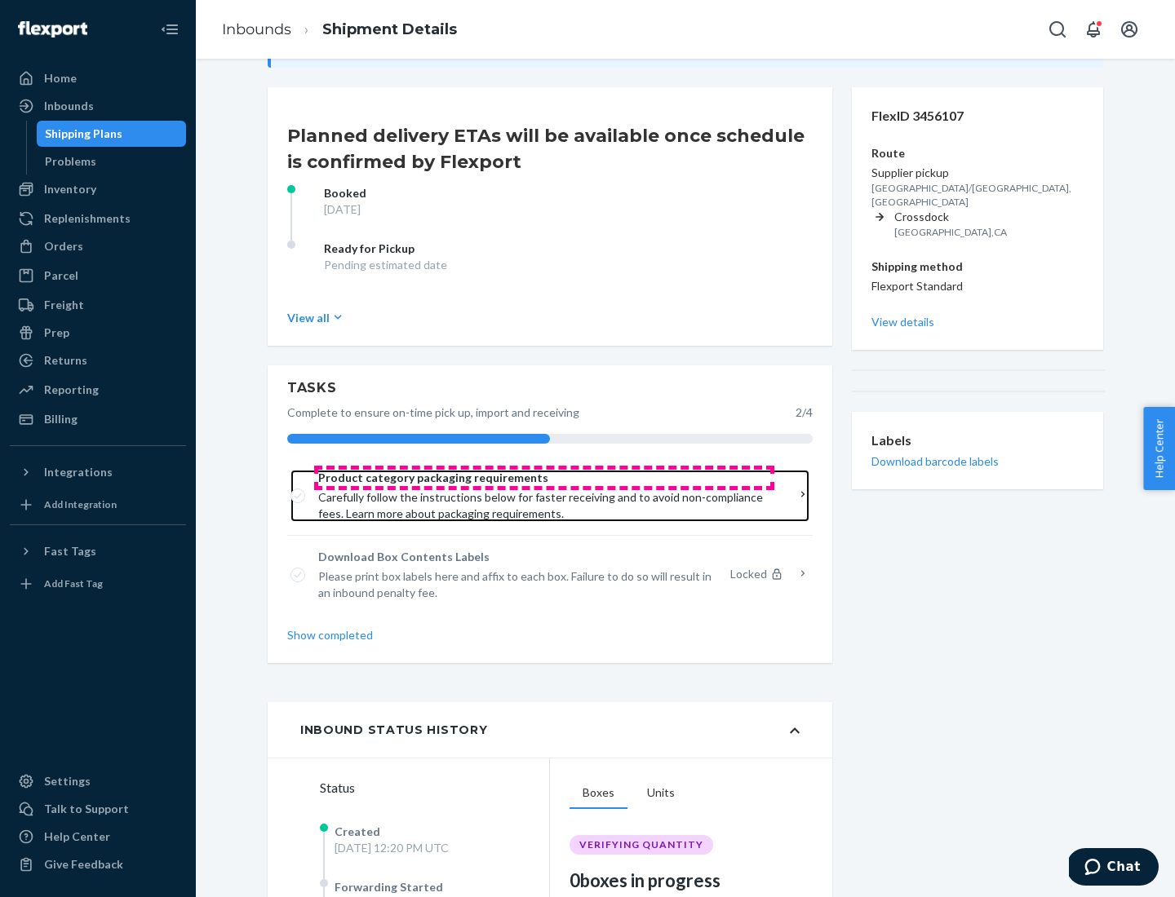
click at [544, 478] on span "Product category packaging requirements" at bounding box center [544, 478] width 452 height 16
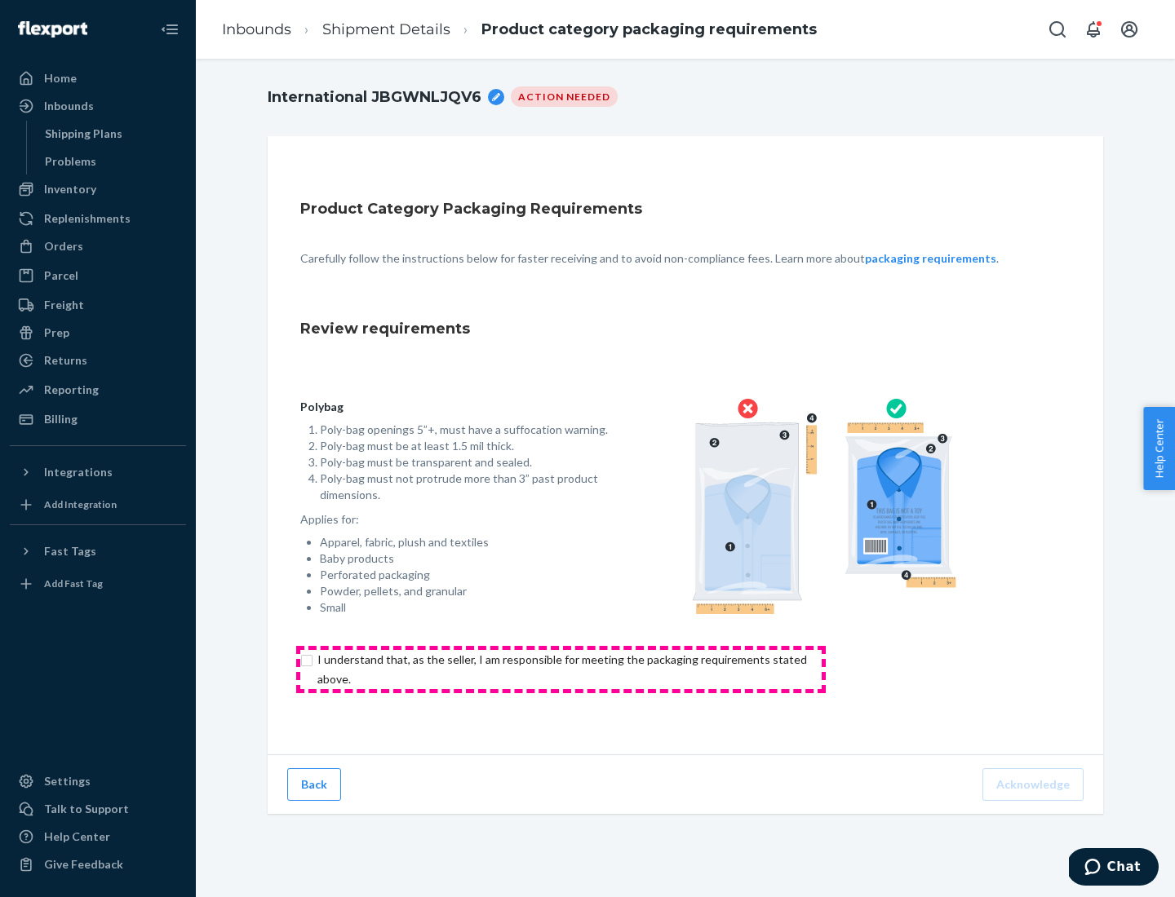
click at [560, 669] on input "checkbox" at bounding box center [571, 669] width 543 height 39
checkbox input "true"
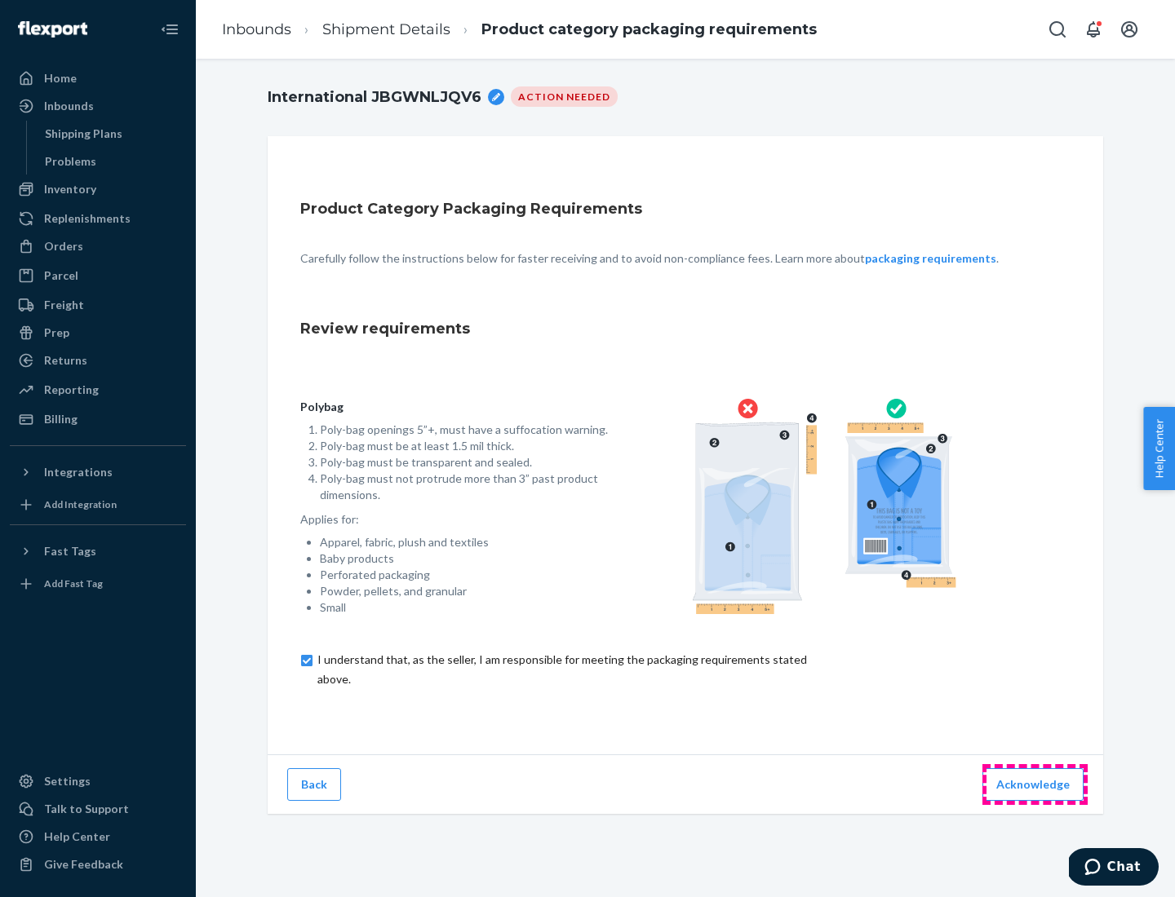
click at [1034, 784] on button "Acknowledge" at bounding box center [1032, 784] width 101 height 33
